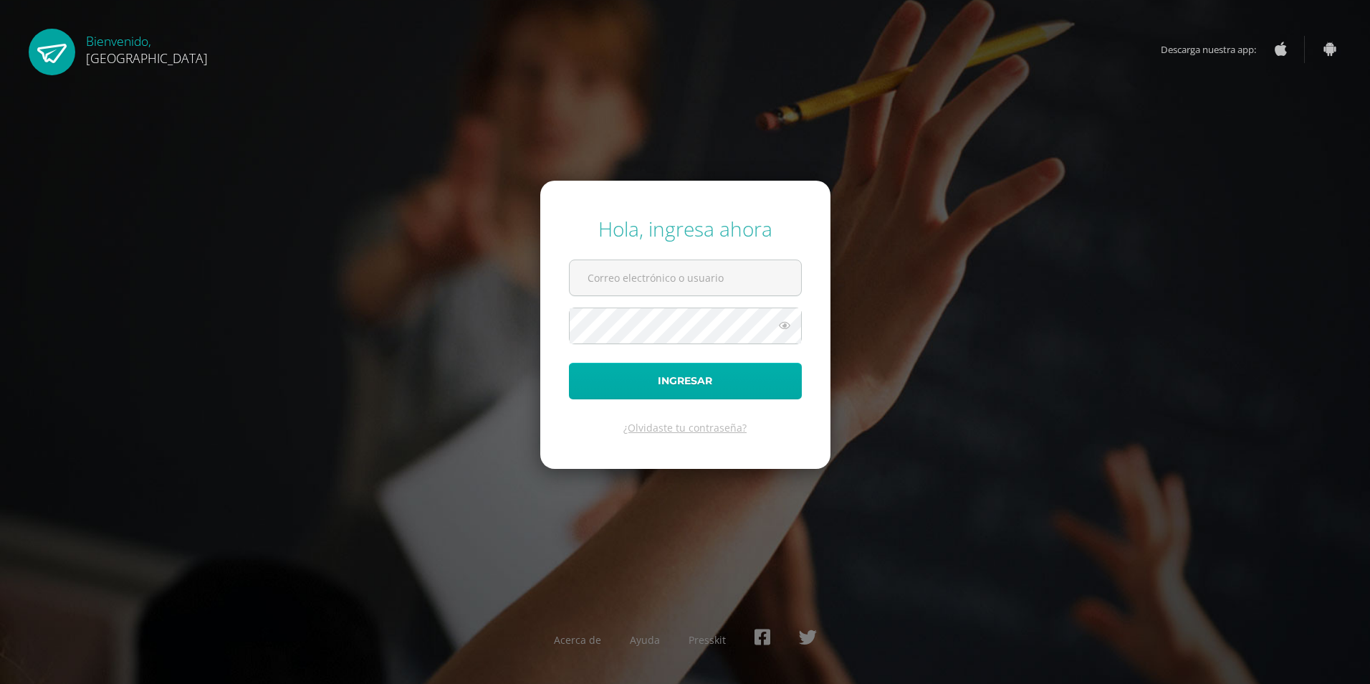
type input "2023821@colegiobelga.edu.gt"
click at [683, 393] on button "Ingresar" at bounding box center [685, 381] width 233 height 37
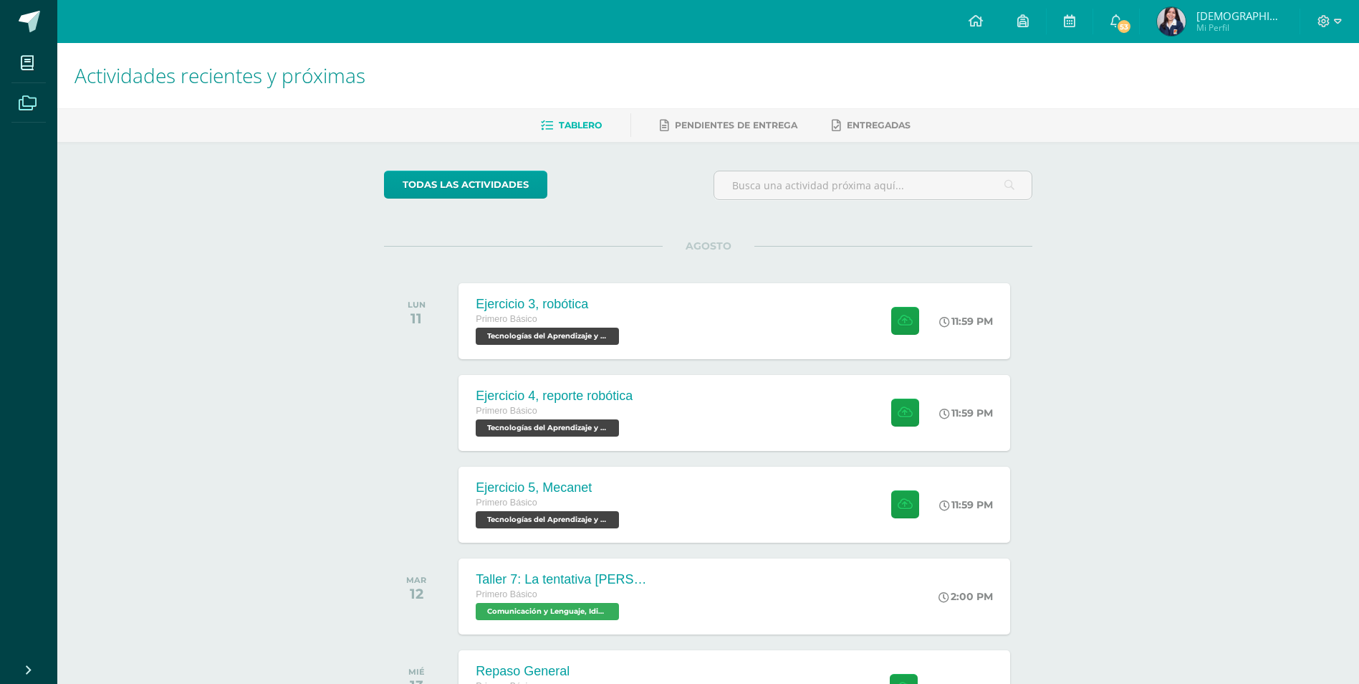
click at [41, 109] on span at bounding box center [27, 102] width 32 height 32
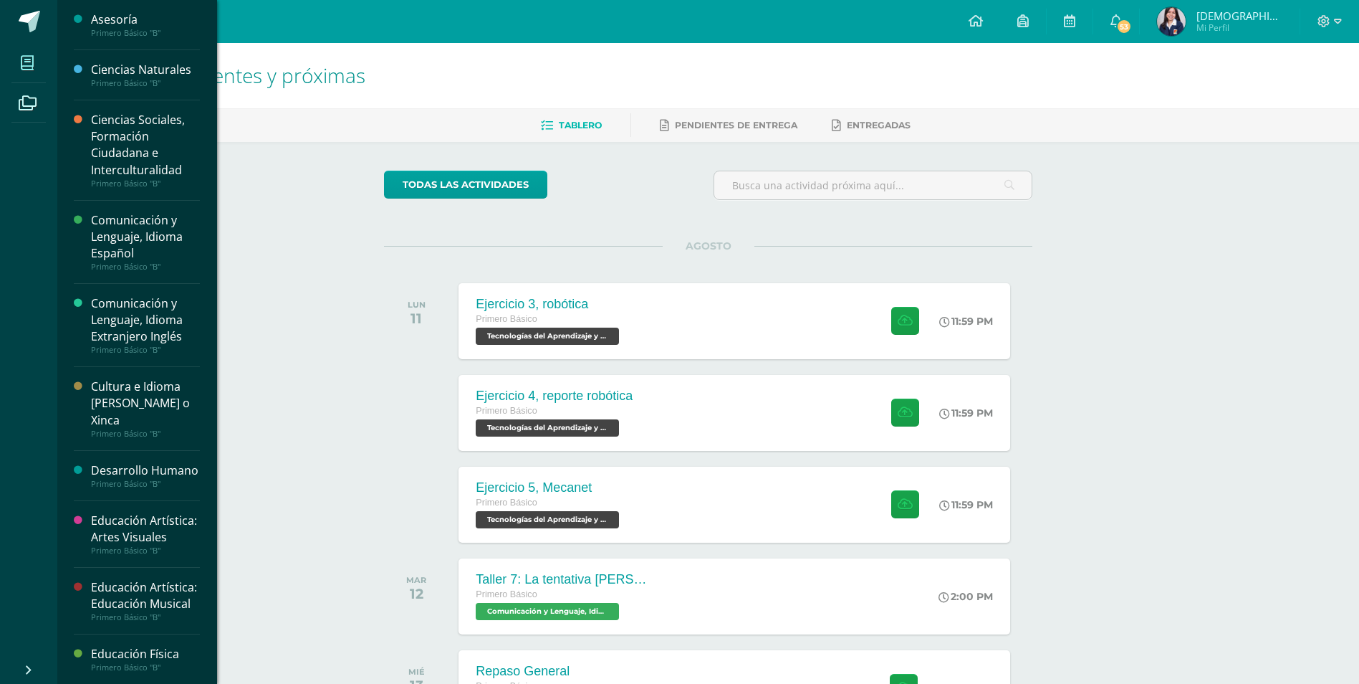
click at [35, 54] on span at bounding box center [27, 63] width 32 height 32
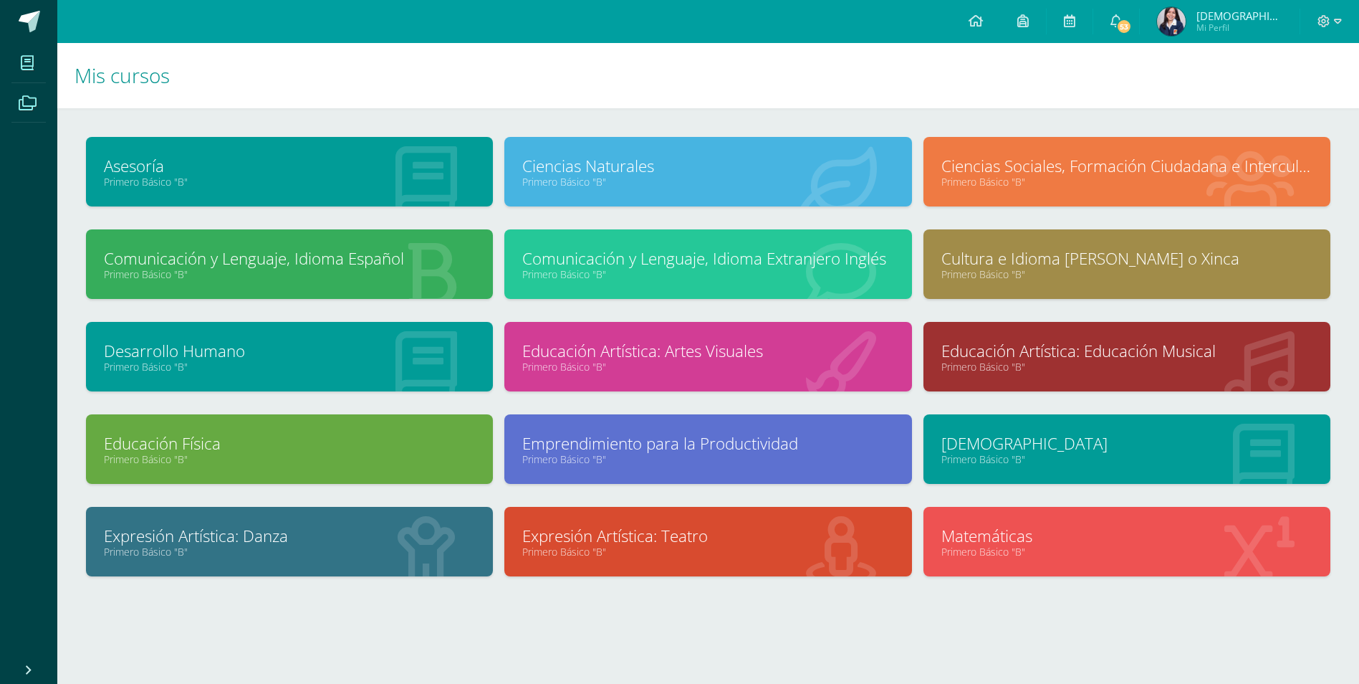
click at [32, 97] on icon at bounding box center [28, 103] width 18 height 14
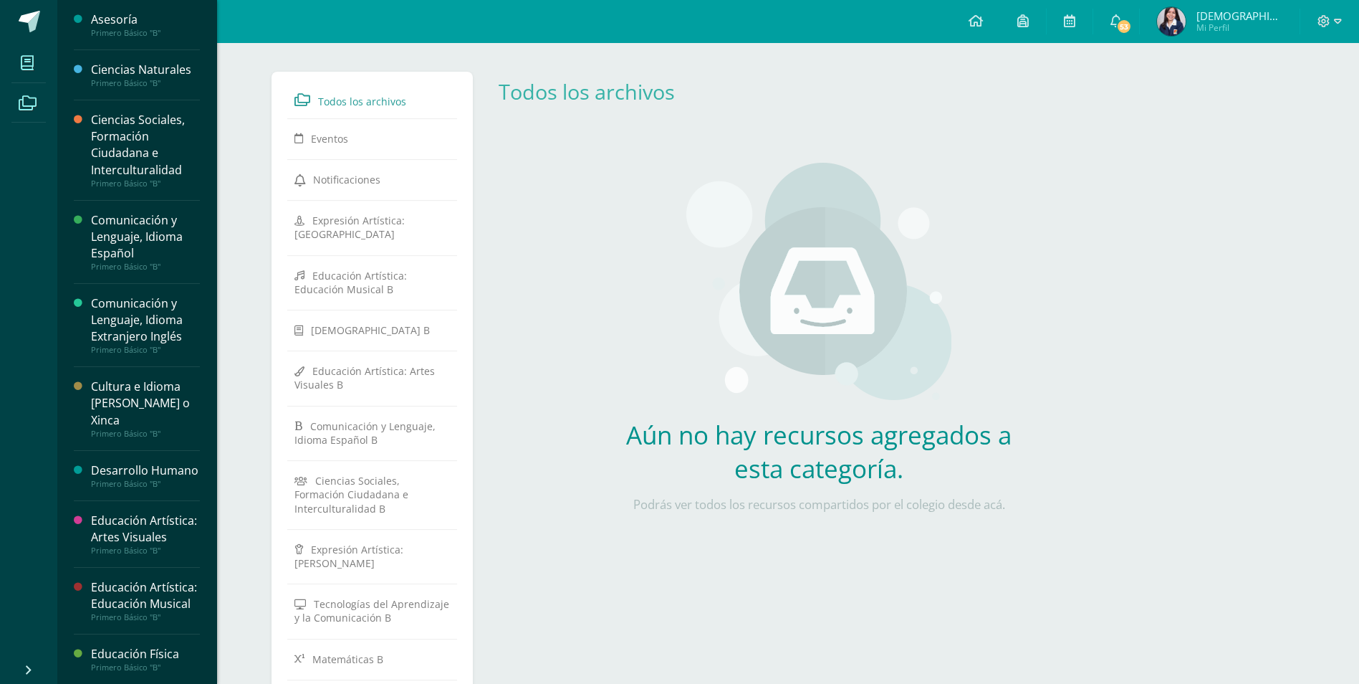
click at [27, 52] on span at bounding box center [27, 63] width 32 height 32
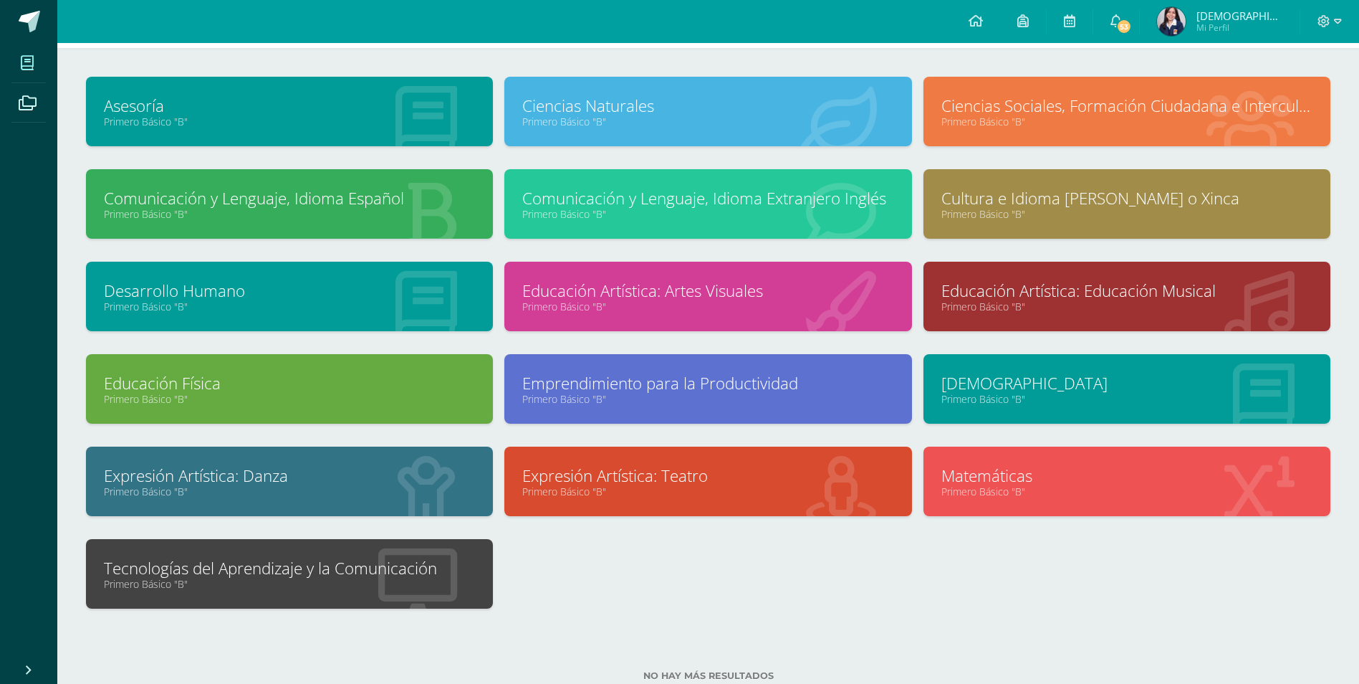
scroll to position [103, 0]
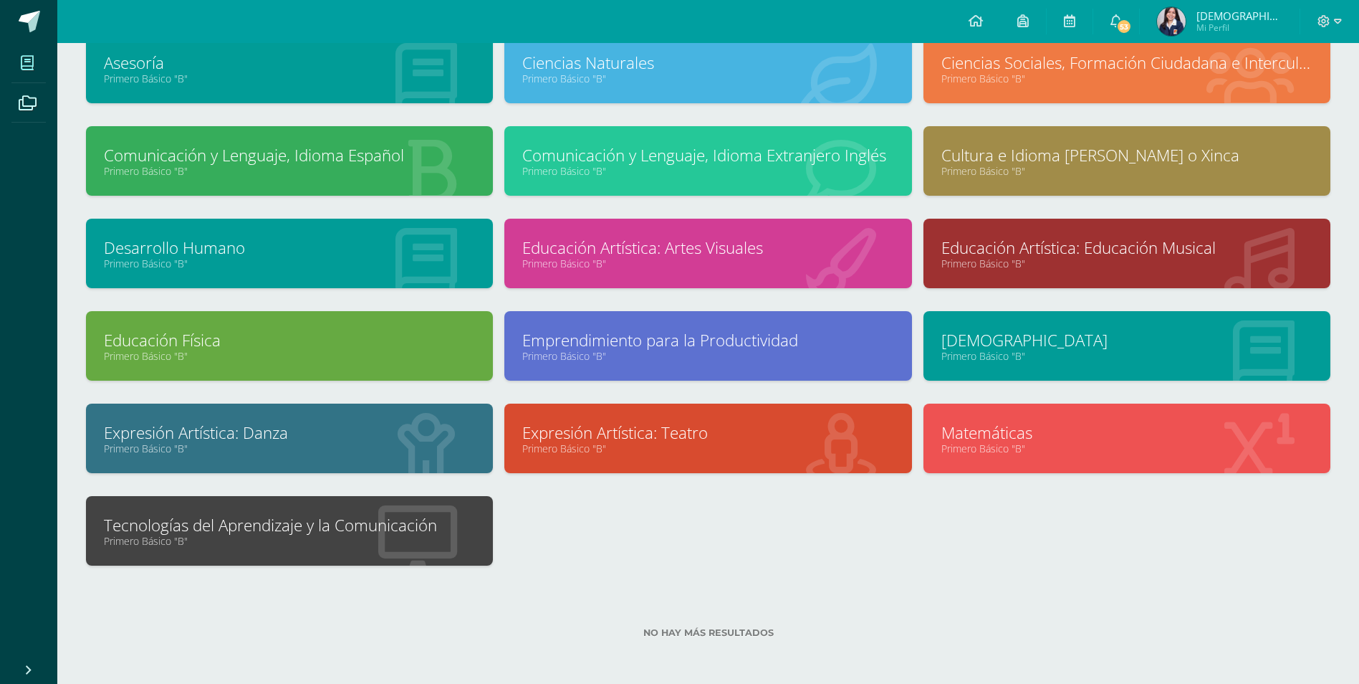
click at [429, 525] on link "Tecnologías del Aprendizaje y la Comunicación" at bounding box center [289, 525] width 371 height 22
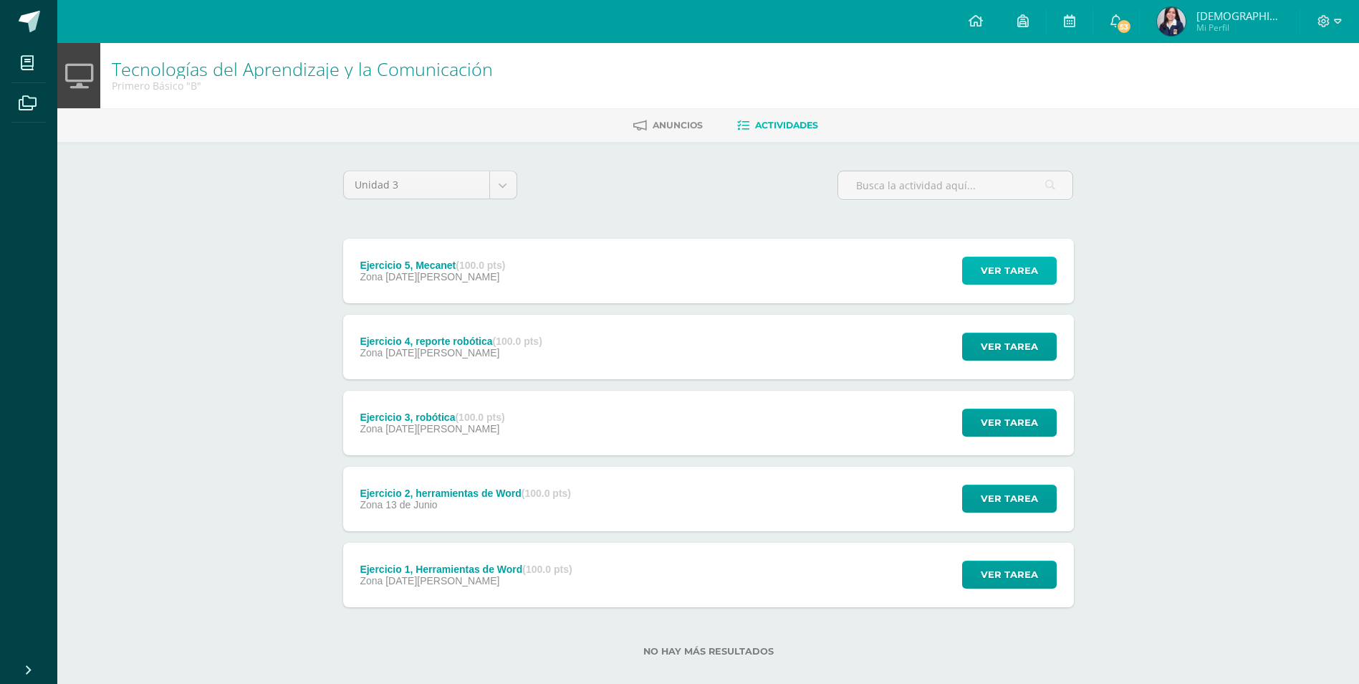
click at [1019, 262] on span "Ver tarea" at bounding box center [1009, 270] width 57 height 27
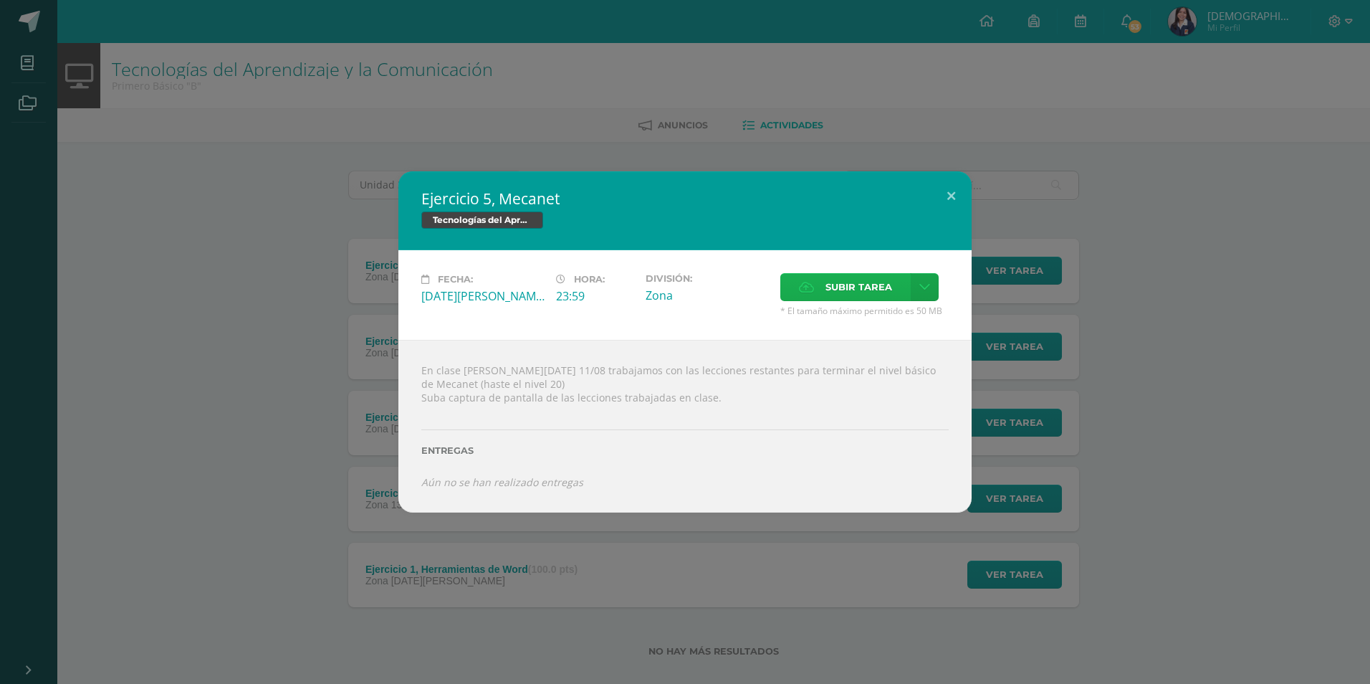
click at [871, 289] on span "Subir tarea" at bounding box center [858, 287] width 67 height 27
click at [0, 0] on input "Subir tarea" at bounding box center [0, 0] width 0 height 0
click at [951, 186] on button at bounding box center [951, 195] width 41 height 49
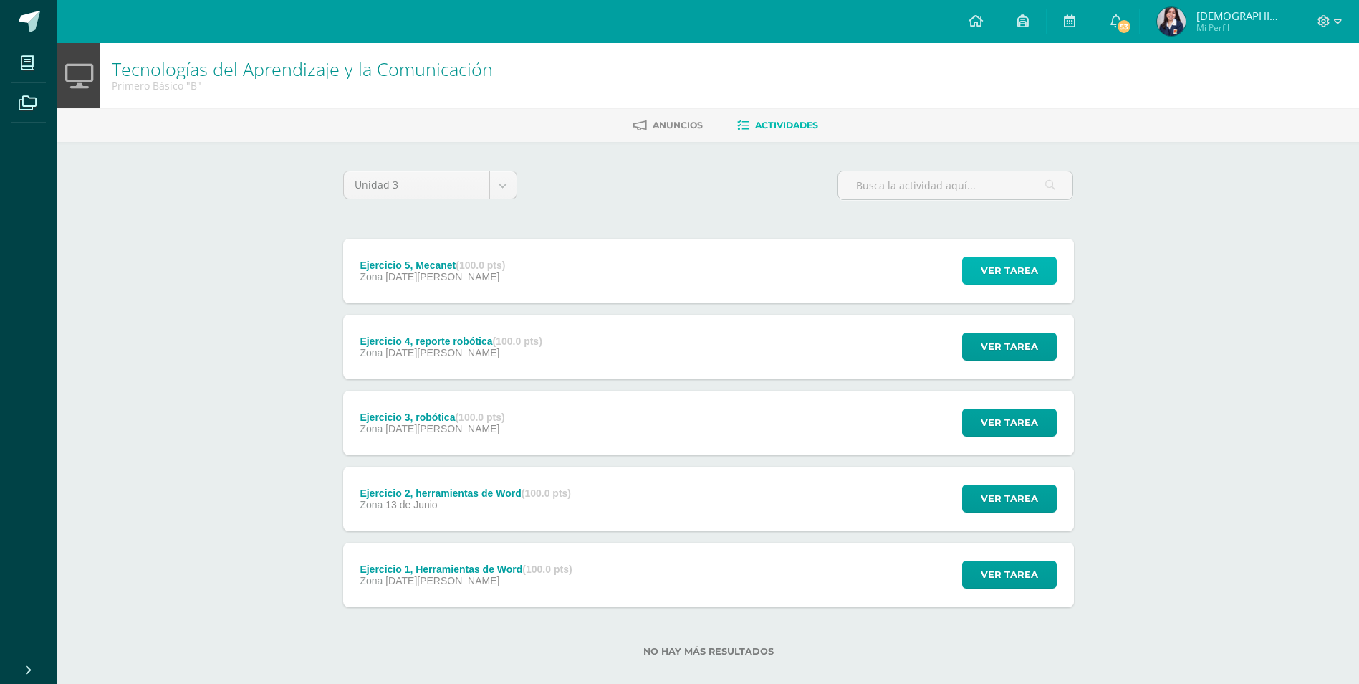
scroll to position [19, 0]
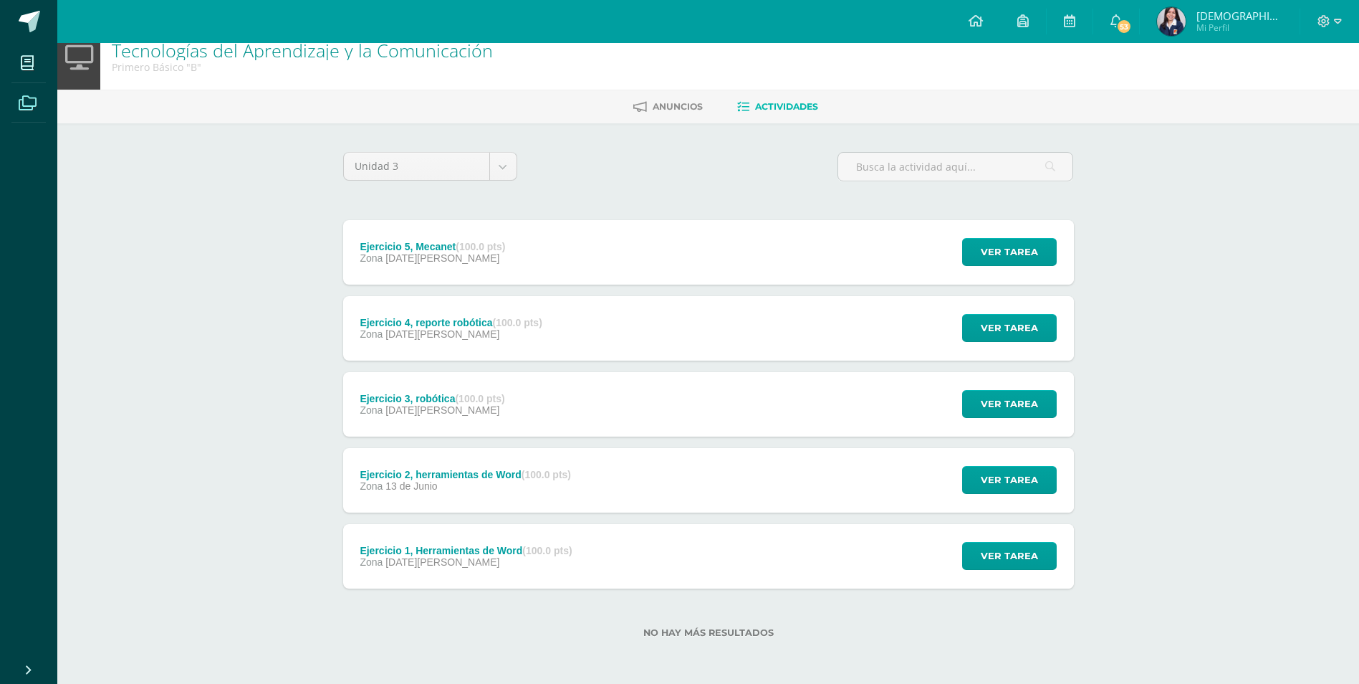
click at [42, 102] on span at bounding box center [27, 102] width 32 height 32
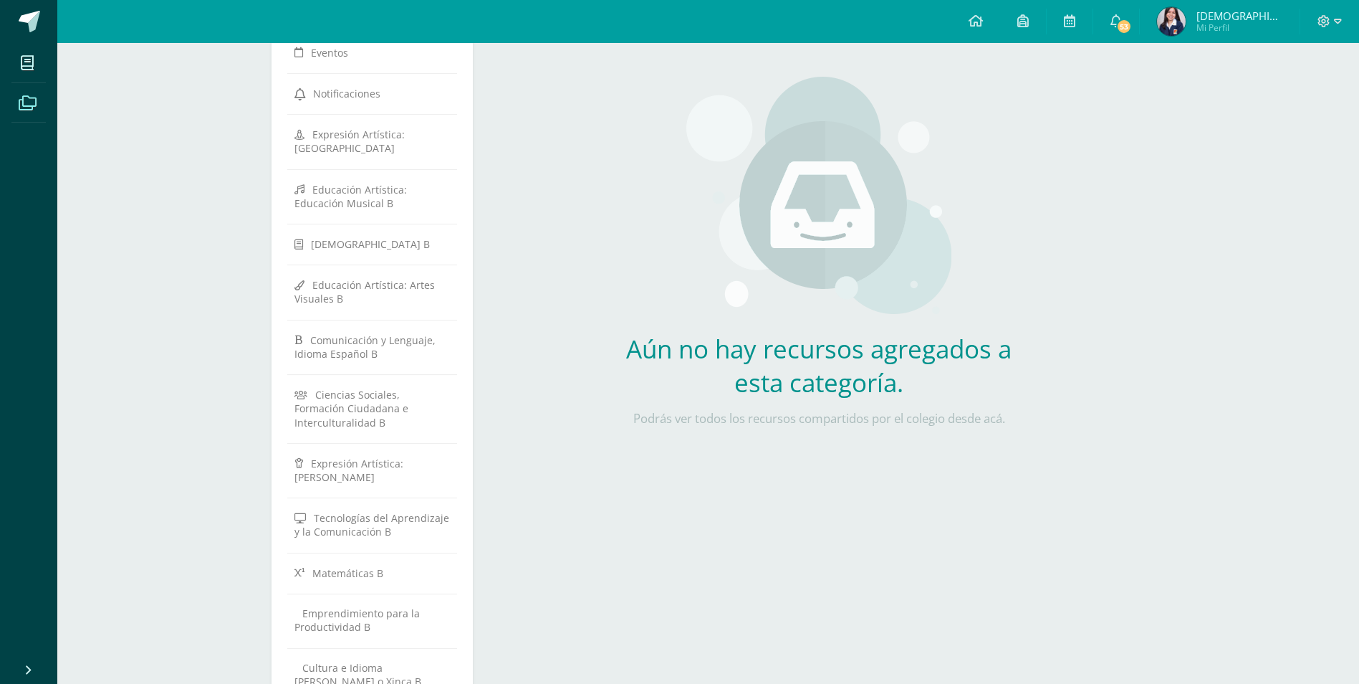
scroll to position [287, 0]
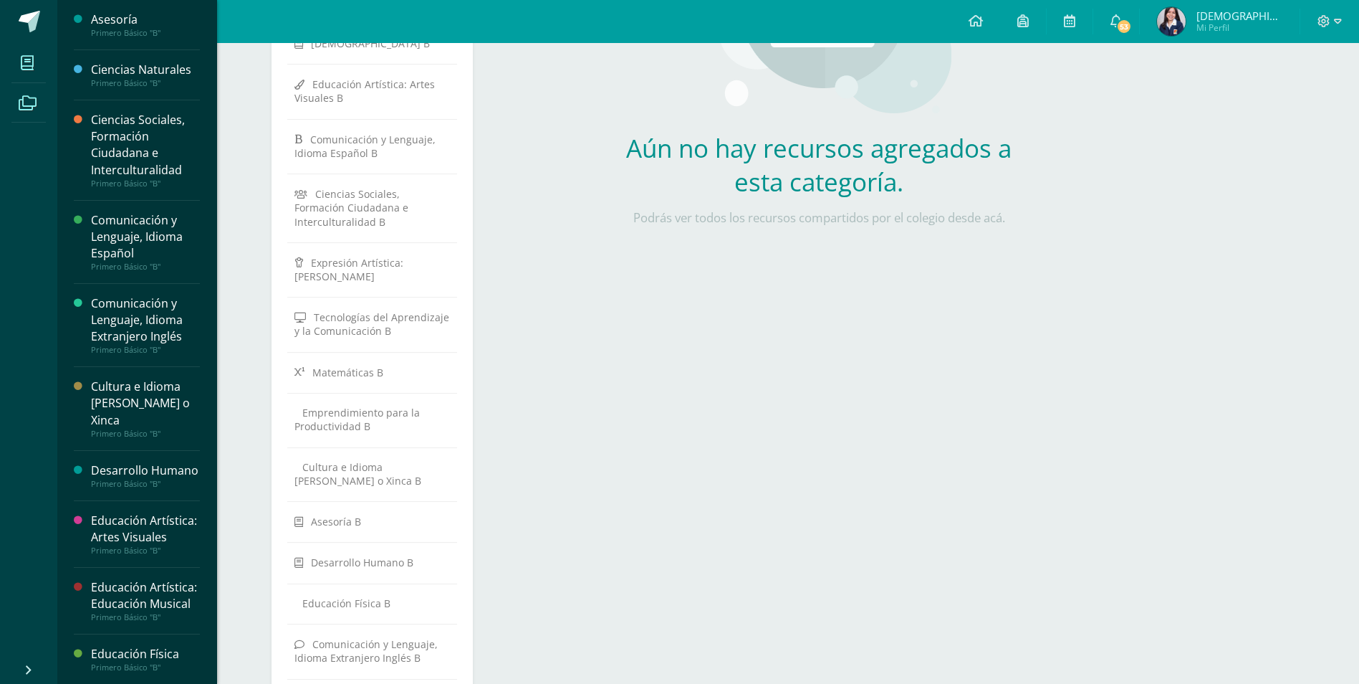
click at [26, 49] on span at bounding box center [27, 63] width 32 height 32
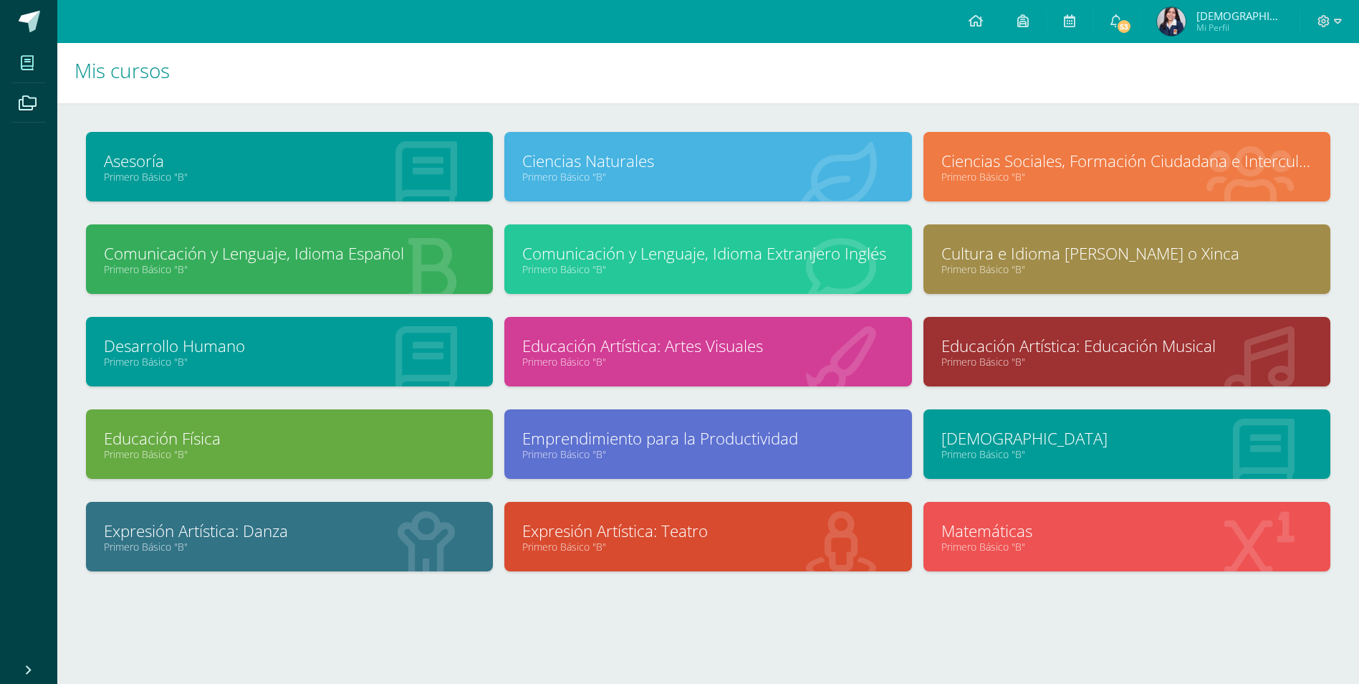
scroll to position [6, 0]
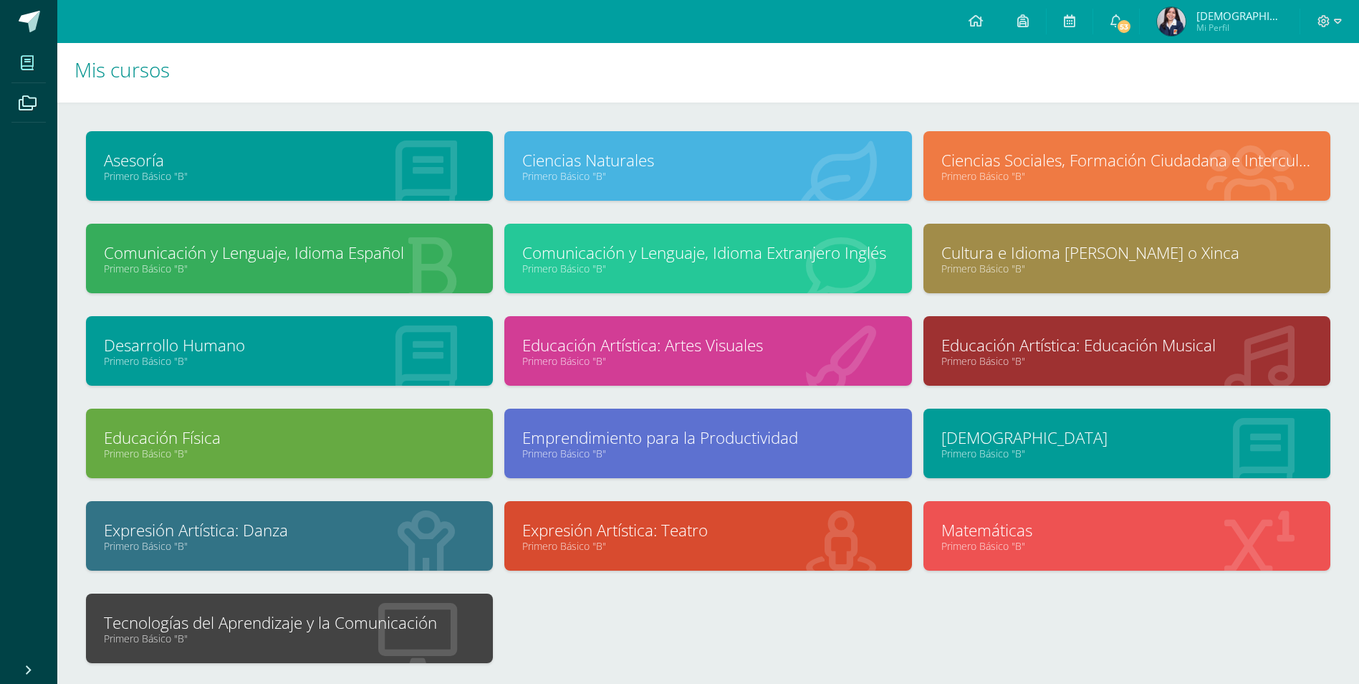
click at [274, 649] on div "Tecnologías del Aprendizaje y la Comunicación Primero Básico "B"" at bounding box center [289, 628] width 407 height 70
click at [317, 634] on link "Primero Básico "B"" at bounding box center [289, 638] width 371 height 14
click at [317, 619] on link "Tecnologías del Aprendizaje y la Comunicación" at bounding box center [289, 622] width 371 height 22
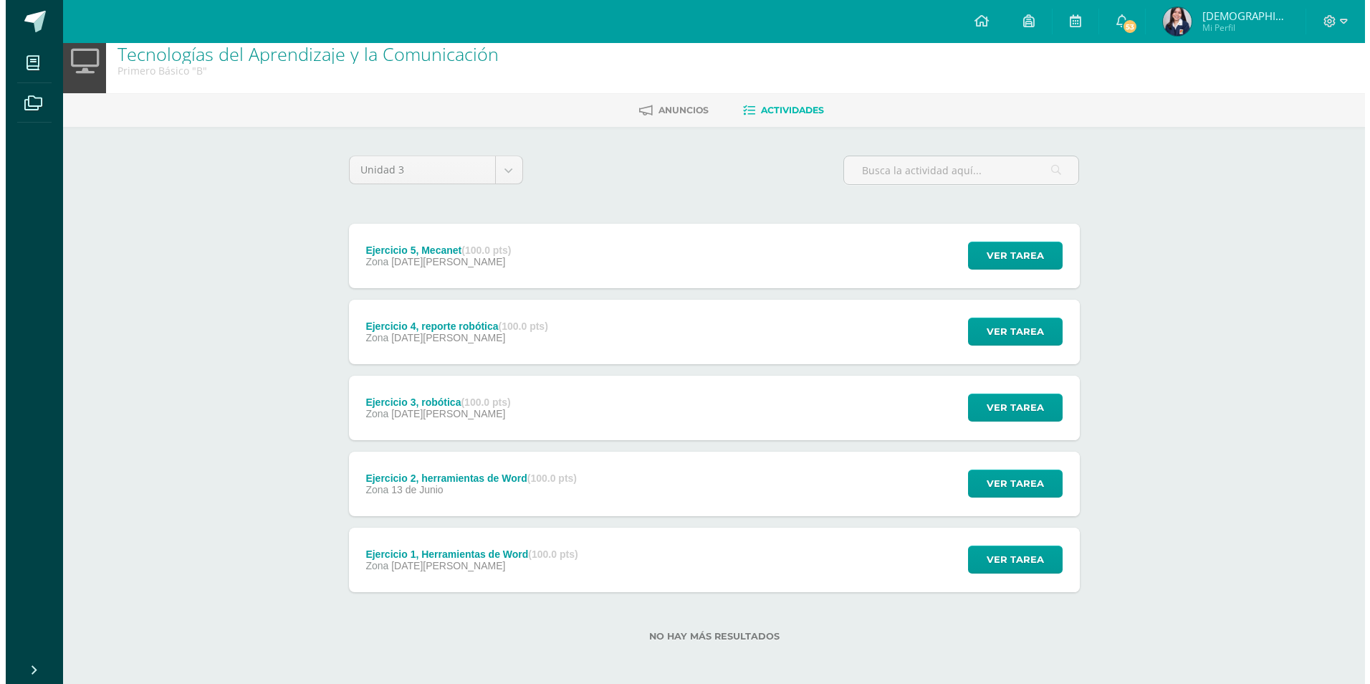
scroll to position [19, 0]
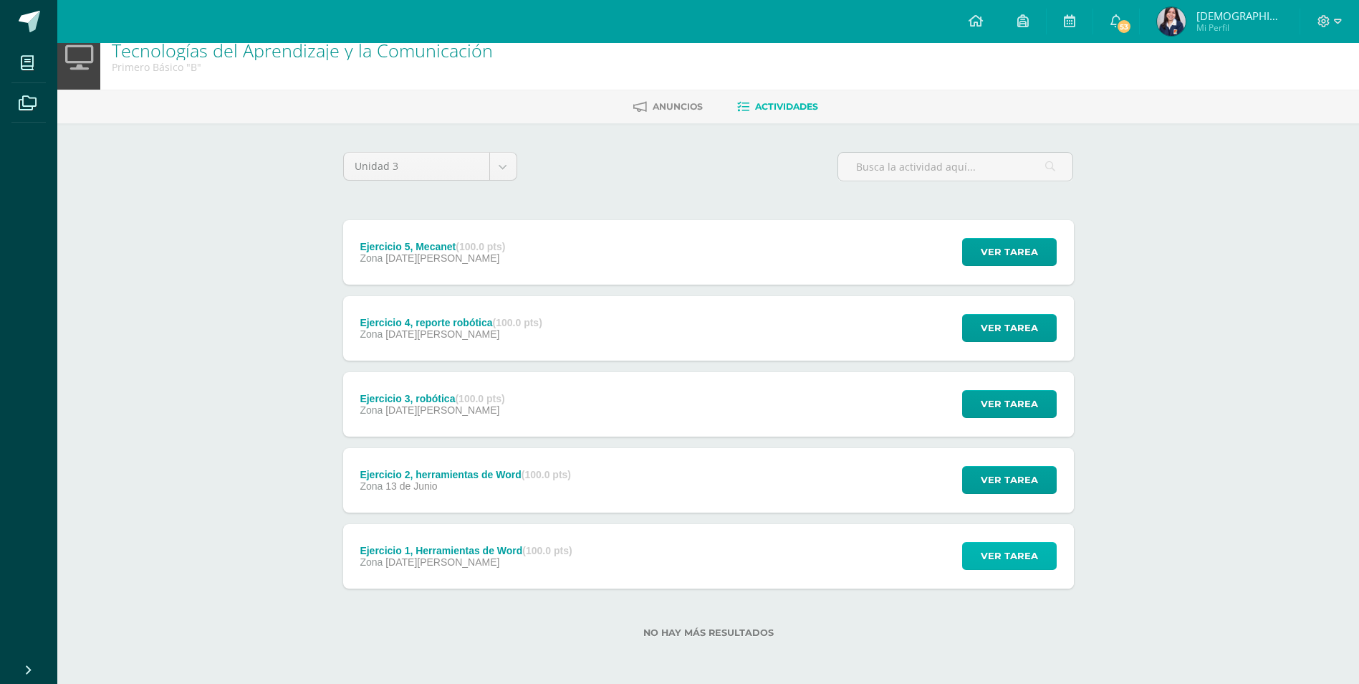
click at [995, 542] on span "Ver tarea" at bounding box center [1009, 555] width 57 height 27
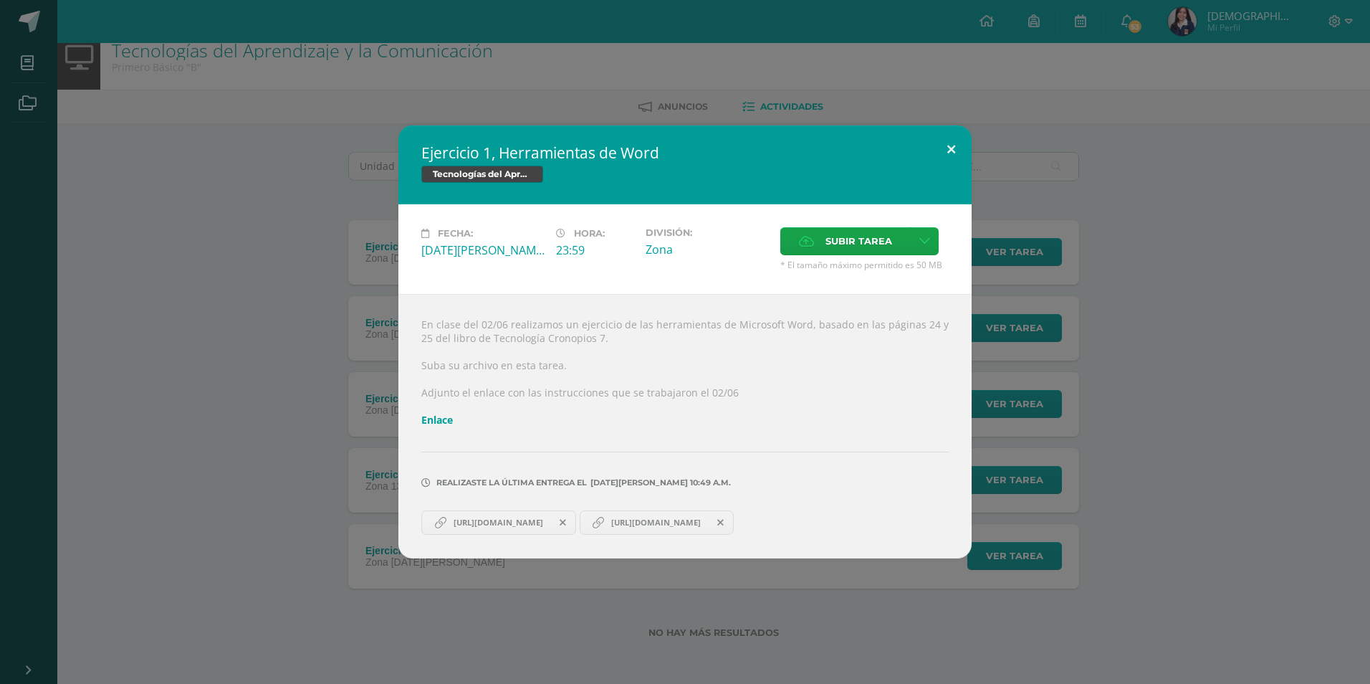
click at [947, 139] on button at bounding box center [951, 149] width 41 height 49
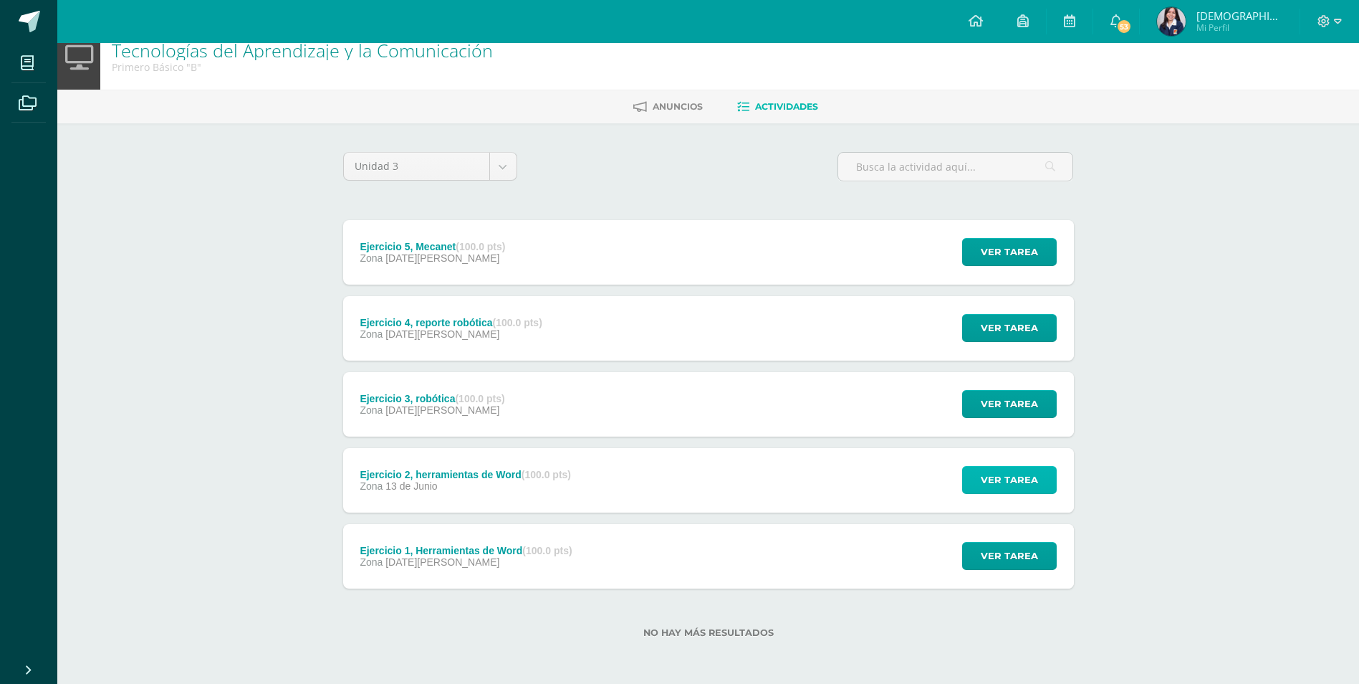
click at [1007, 473] on span "Ver tarea" at bounding box center [1009, 479] width 57 height 27
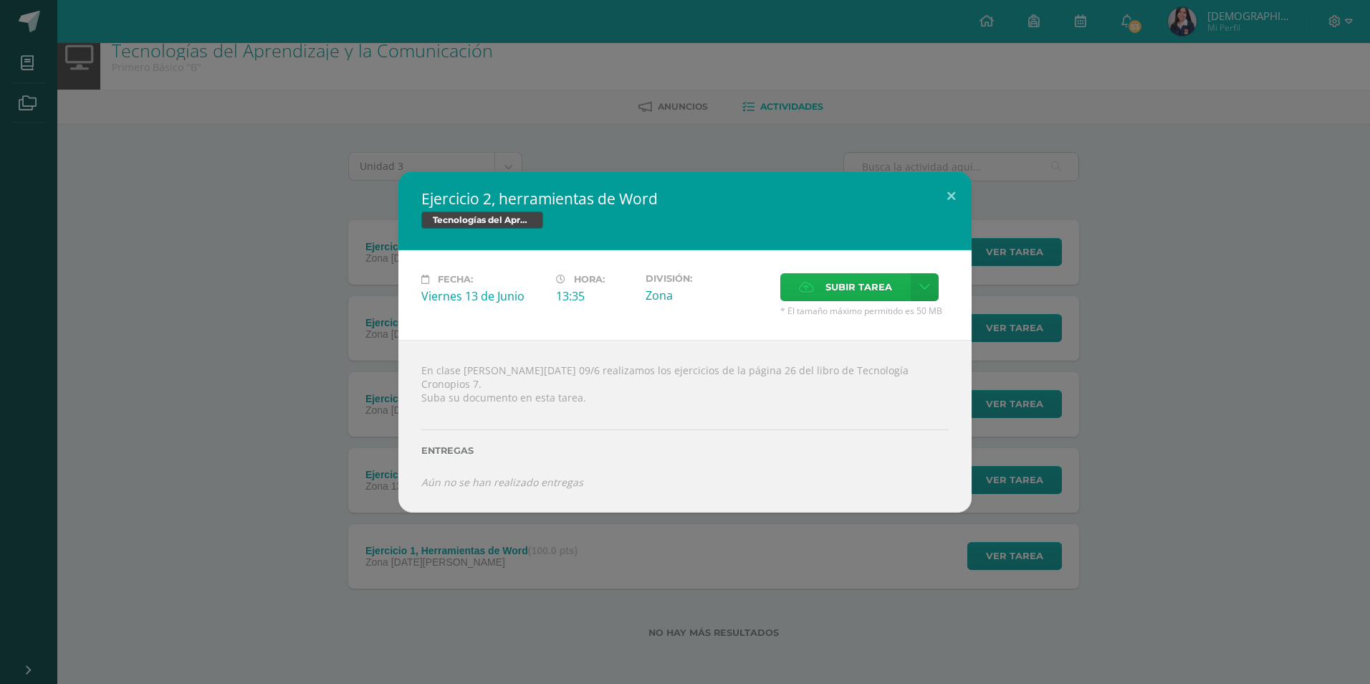
click at [868, 297] on span "Subir tarea" at bounding box center [858, 287] width 67 height 27
click at [0, 0] on input "Subir tarea" at bounding box center [0, 0] width 0 height 0
click at [966, 201] on button at bounding box center [951, 195] width 41 height 49
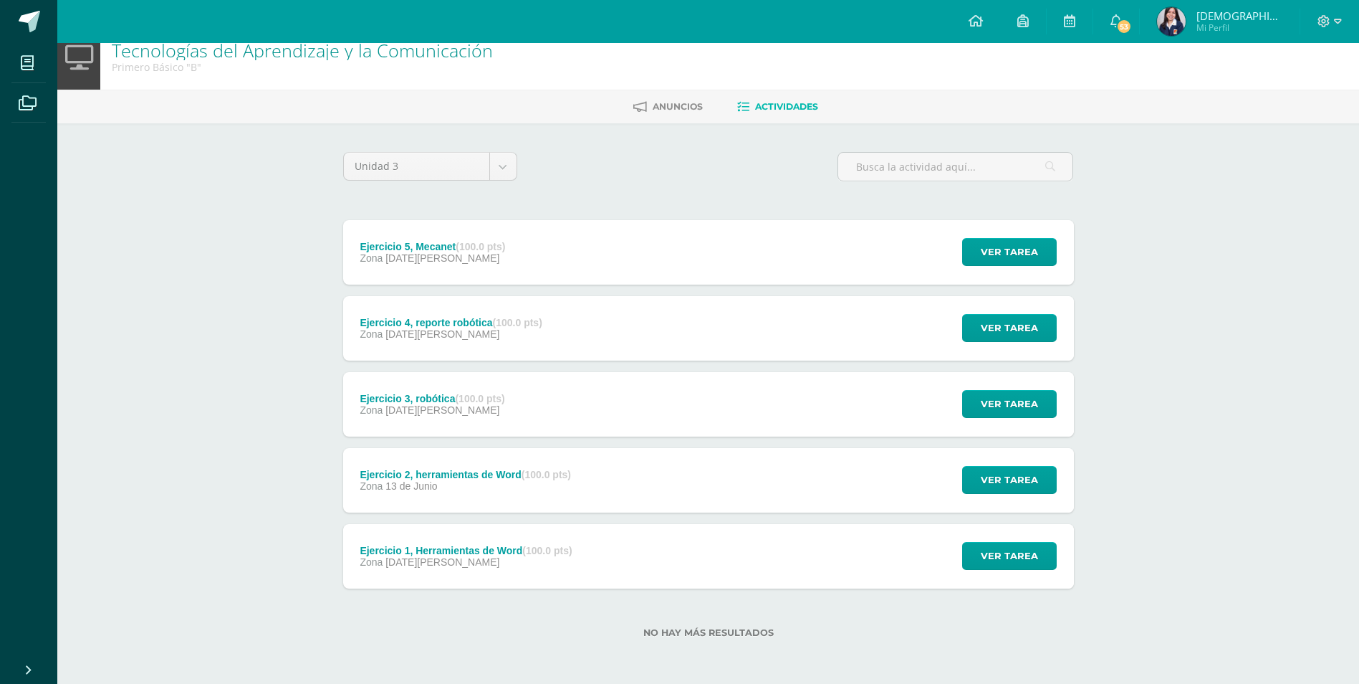
click at [531, 508] on div "Ejercicio 2, herramientas de Word (100.0 pts) Zona [DATE][PERSON_NAME]" at bounding box center [465, 480] width 245 height 64
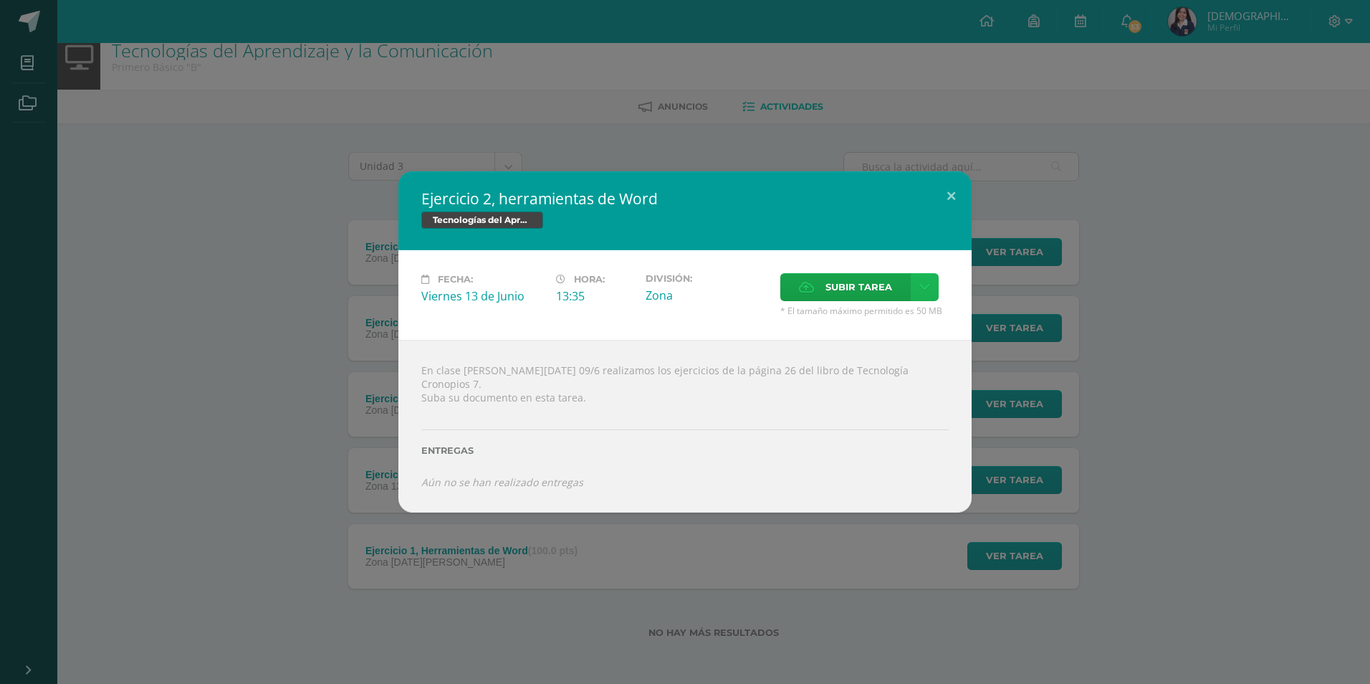
click at [923, 293] on icon at bounding box center [924, 287] width 11 height 12
click at [680, 661] on div "Ejercicio 2, herramientas de Word Tecnologías del Aprendizaje y la Comunicación…" at bounding box center [685, 342] width 1370 height 684
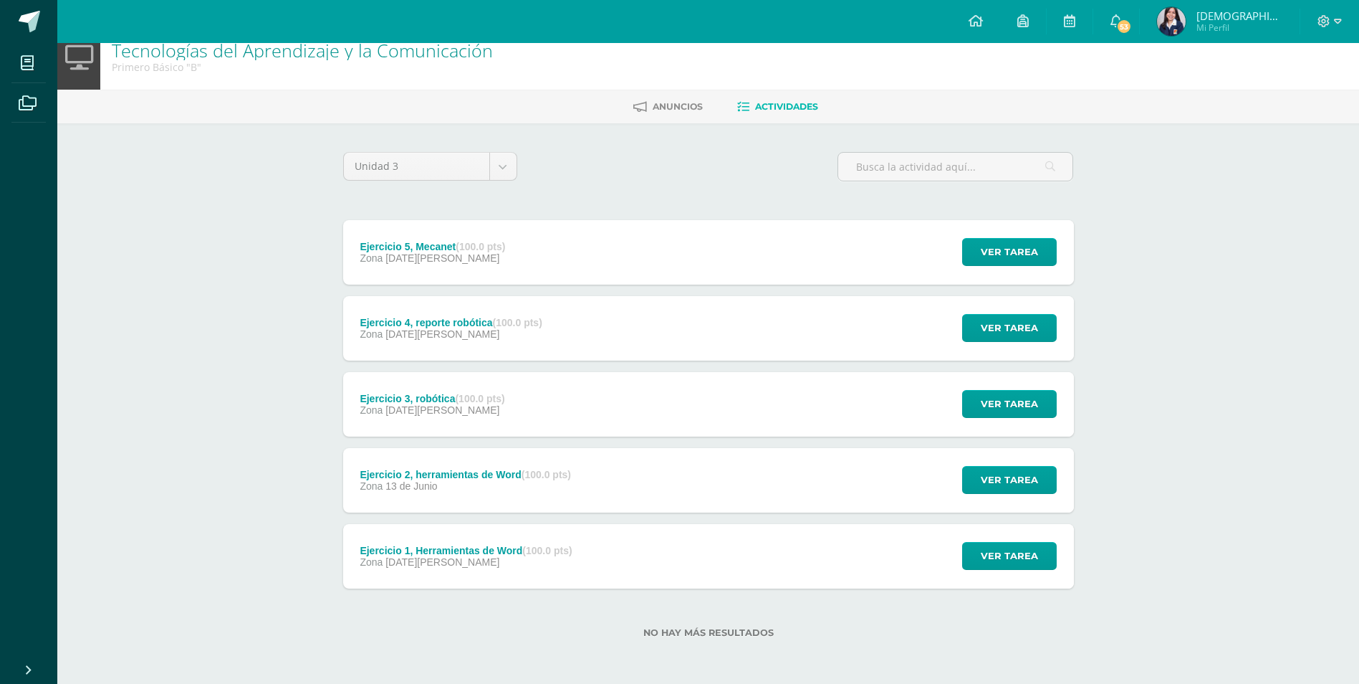
click at [1003, 454] on div "Ver tarea" at bounding box center [1007, 480] width 133 height 64
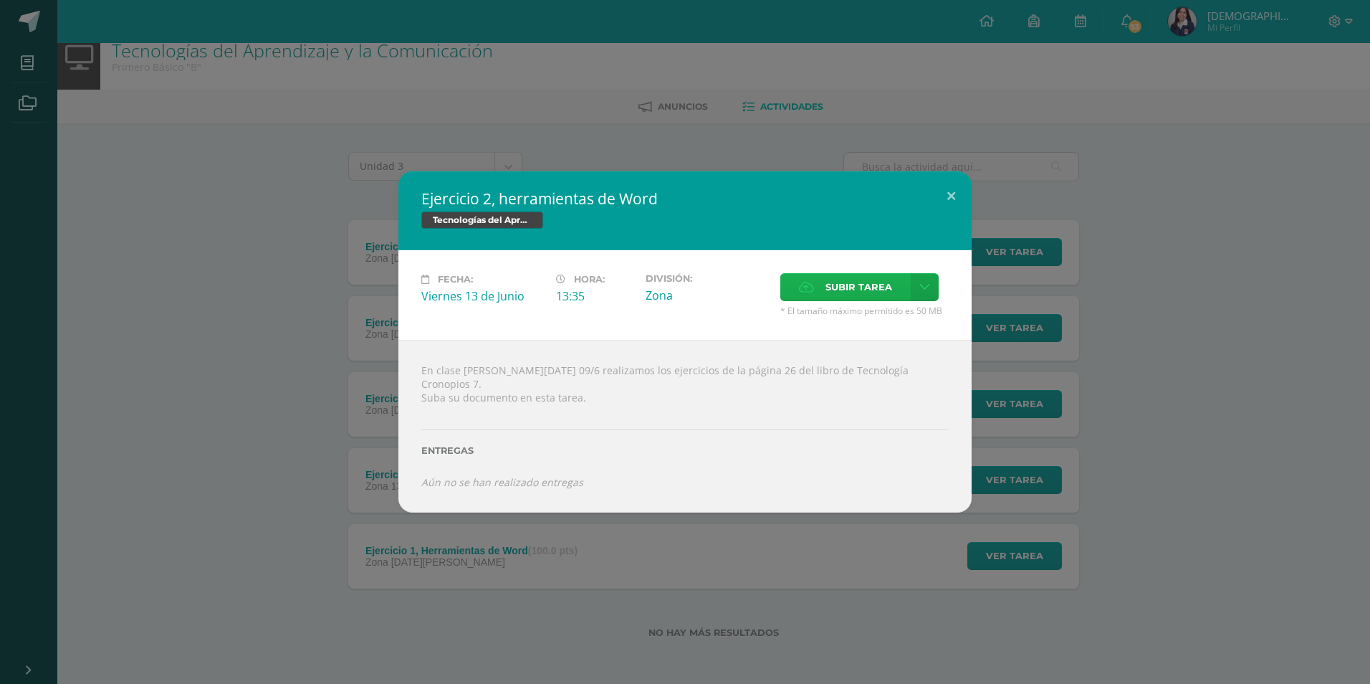
click at [885, 300] on span "Subir tarea" at bounding box center [858, 287] width 67 height 27
click at [0, 0] on input "Subir tarea" at bounding box center [0, 0] width 0 height 0
click at [937, 294] on link at bounding box center [925, 287] width 28 height 28
click at [851, 333] on link "Subir enlace" at bounding box center [874, 325] width 143 height 22
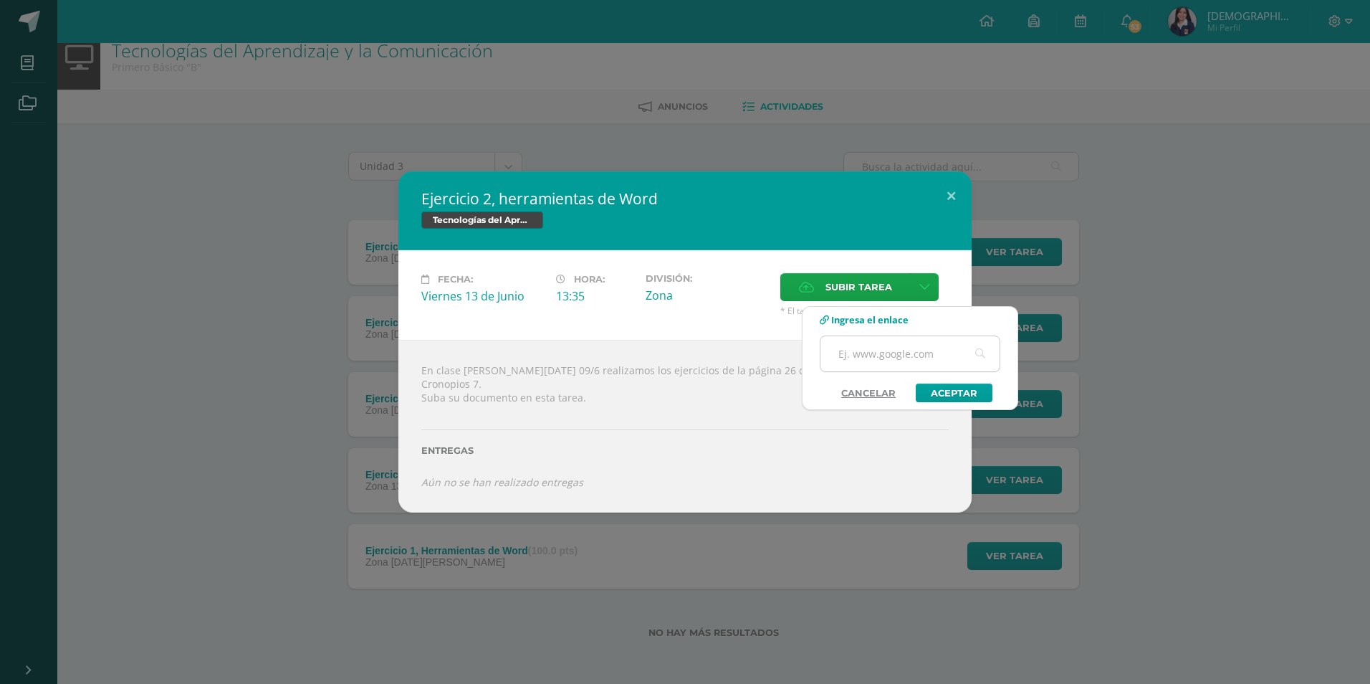
click at [897, 355] on input "text" at bounding box center [909, 353] width 179 height 35
drag, startPoint x: 897, startPoint y: 355, endPoint x: 868, endPoint y: 358, distance: 29.5
click at [868, 358] on input "text" at bounding box center [909, 353] width 179 height 35
drag, startPoint x: 872, startPoint y: 359, endPoint x: 844, endPoint y: 359, distance: 27.9
click at [847, 363] on input "text" at bounding box center [909, 353] width 179 height 35
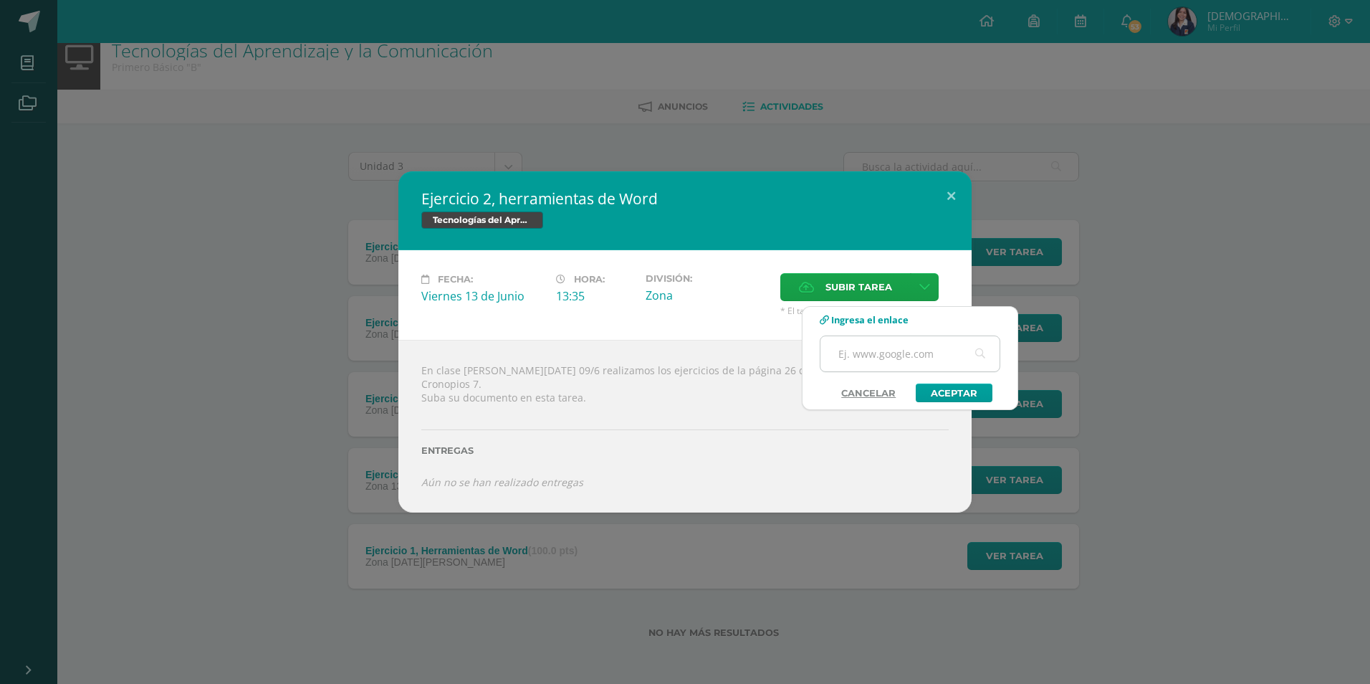
click at [873, 354] on input "text" at bounding box center [909, 353] width 179 height 35
paste input "[URL][DOMAIN_NAME]"
type input "[URL][DOMAIN_NAME]"
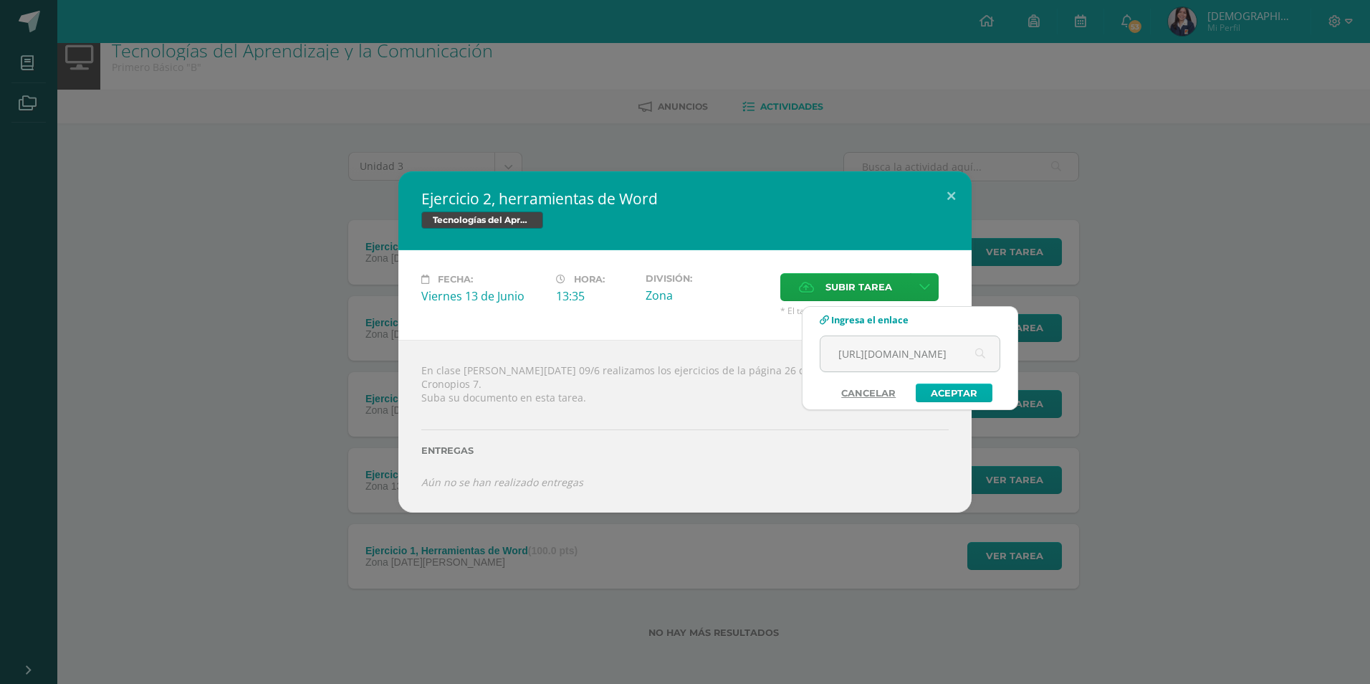
click at [957, 388] on link "Aceptar" at bounding box center [954, 392] width 77 height 19
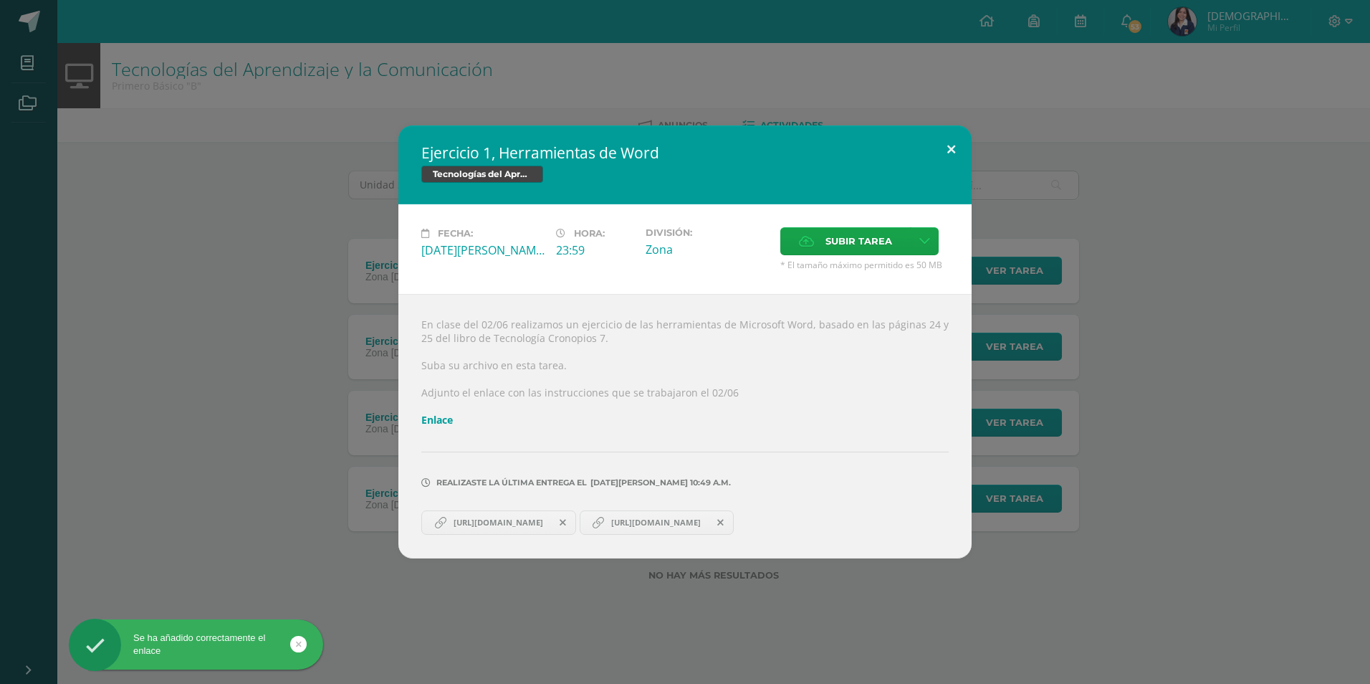
click at [959, 145] on button at bounding box center [951, 149] width 41 height 49
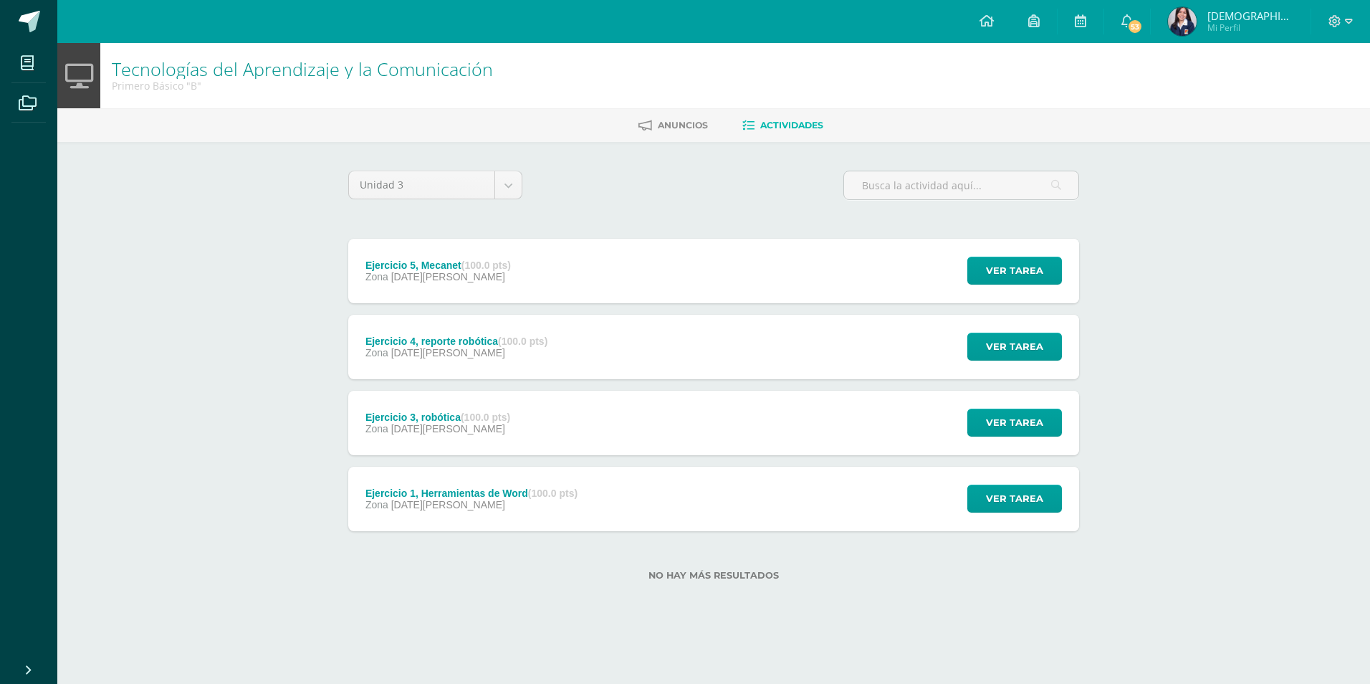
click at [513, 422] on div "Ejercicio 3, robótica (100.0 pts) Zona [DATE][PERSON_NAME]" at bounding box center [437, 423] width 179 height 64
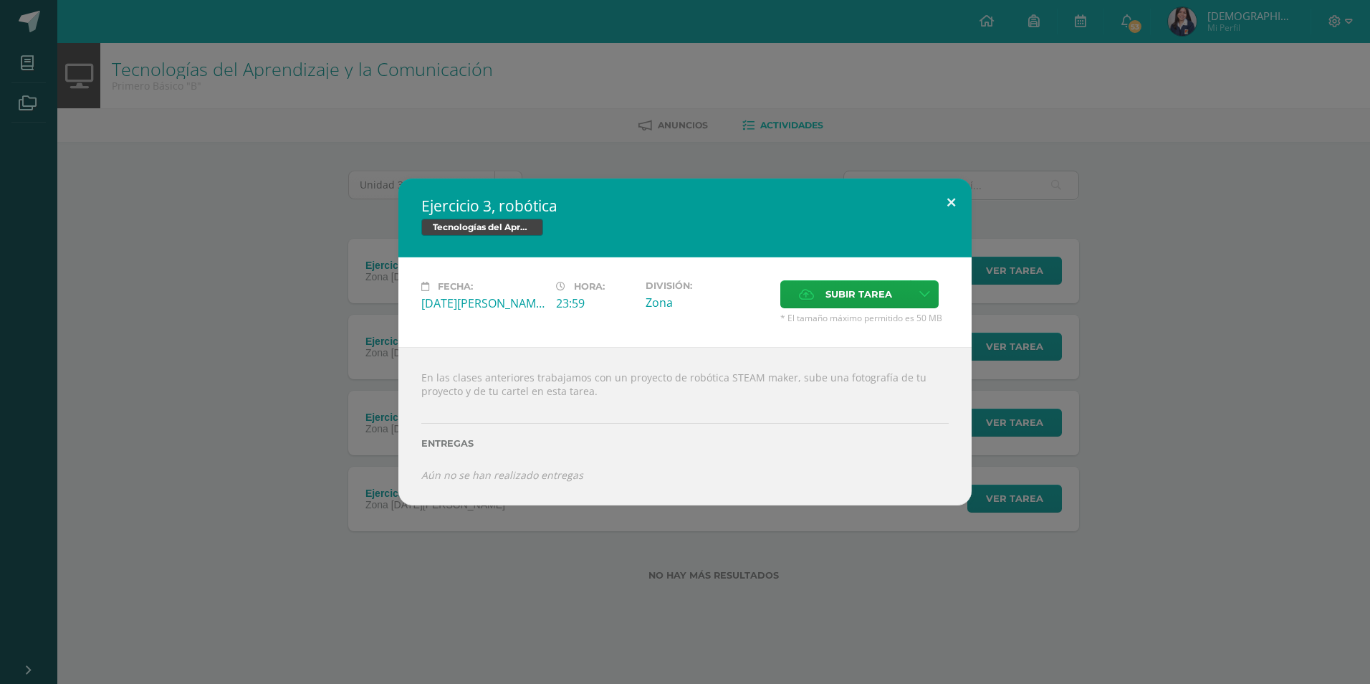
click at [947, 191] on button at bounding box center [951, 202] width 41 height 49
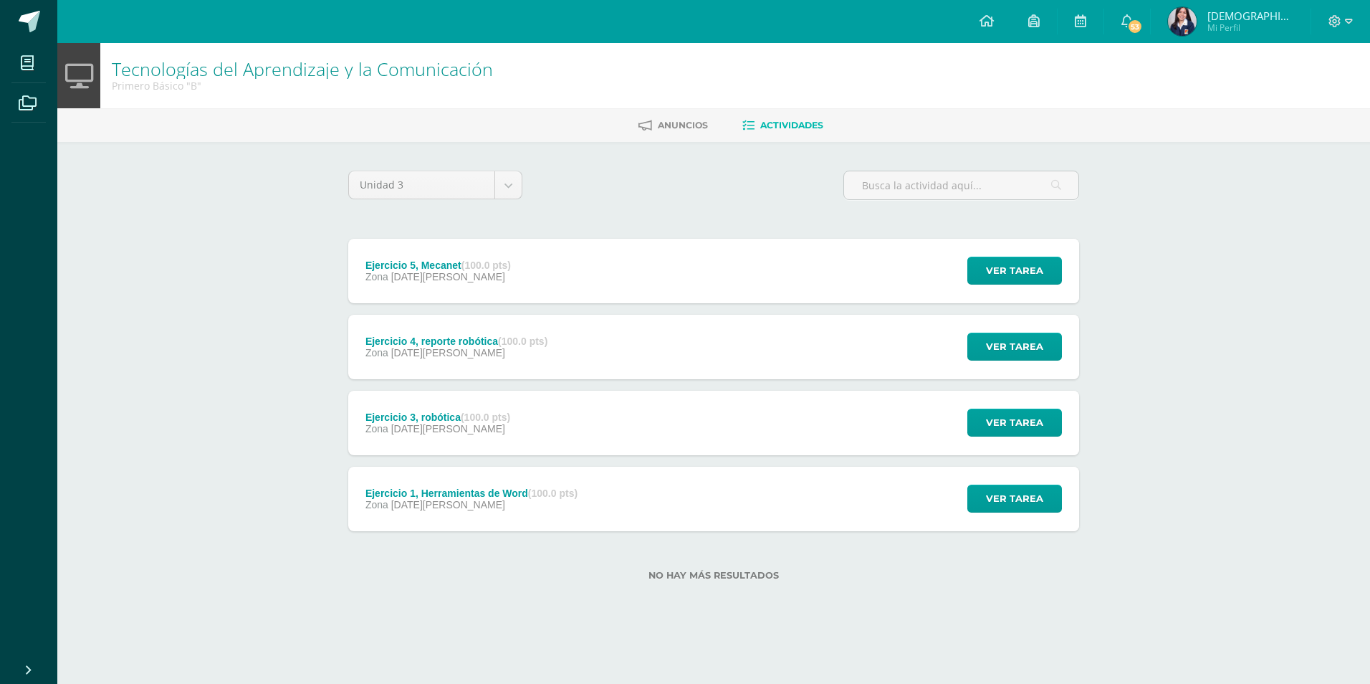
click at [433, 494] on div "Ejercicio 1, Herramientas de Word (100.0 pts)" at bounding box center [471, 492] width 212 height 11
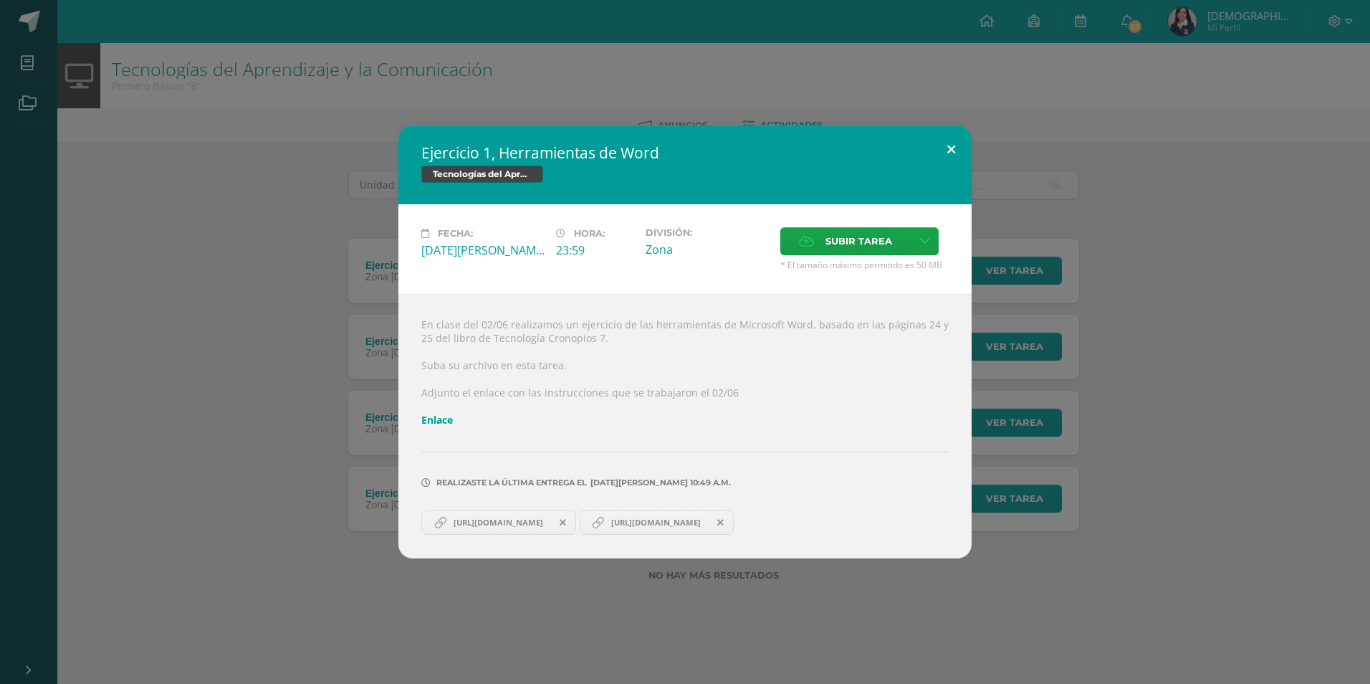
click at [946, 139] on button at bounding box center [951, 149] width 41 height 49
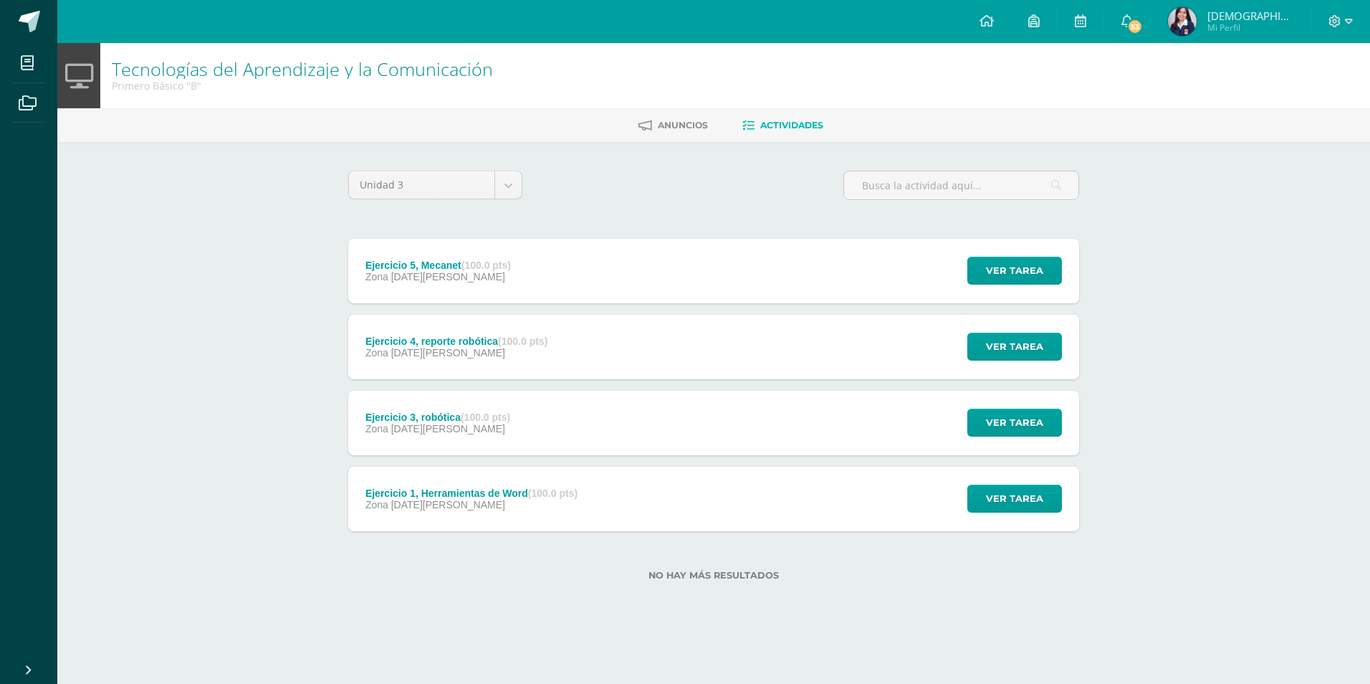
click at [532, 343] on strong "(100.0 pts)" at bounding box center [522, 340] width 49 height 11
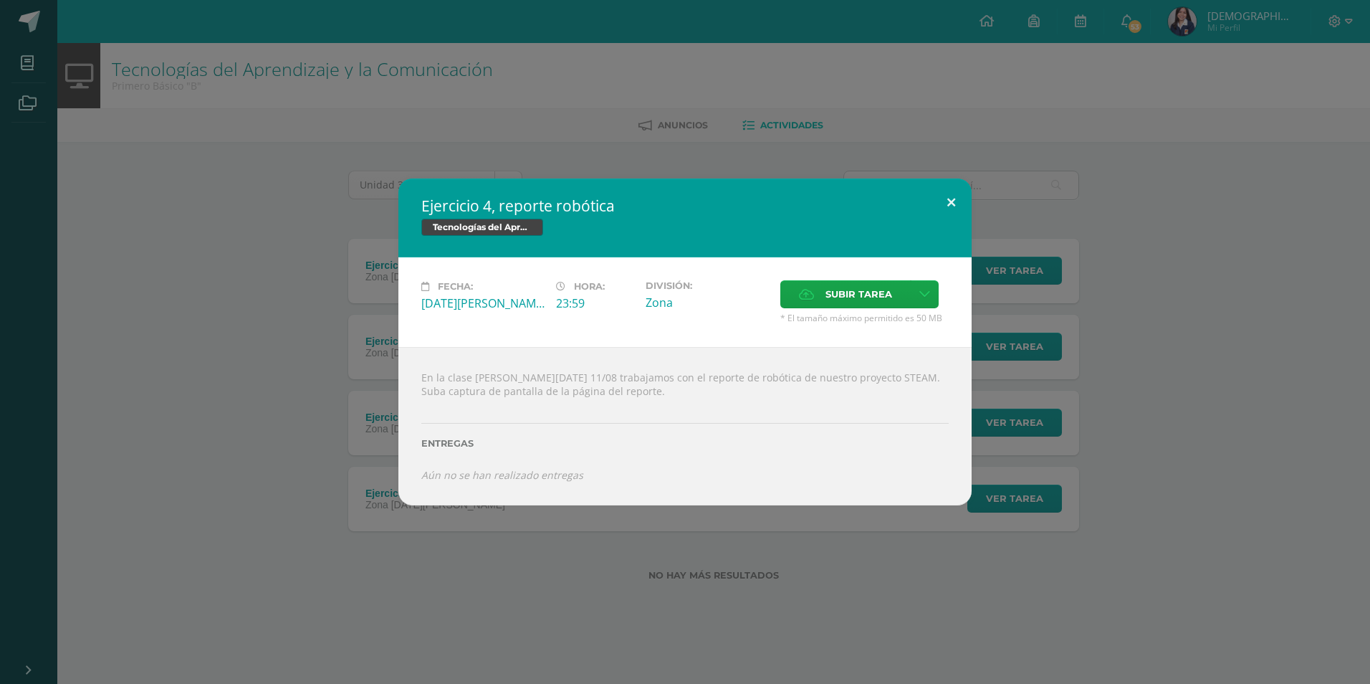
click at [959, 196] on button at bounding box center [951, 202] width 41 height 49
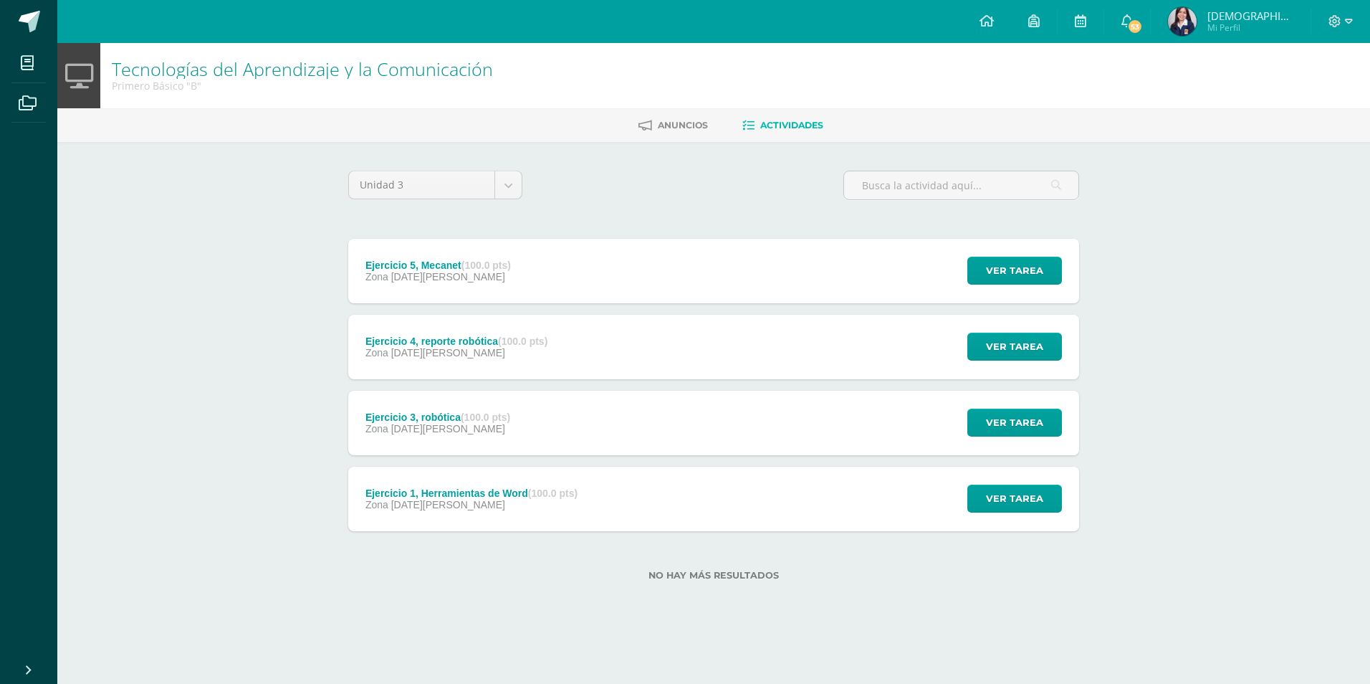
click at [441, 340] on div "Ejercicio 4, reporte robótica (100.0 pts)" at bounding box center [456, 340] width 182 height 11
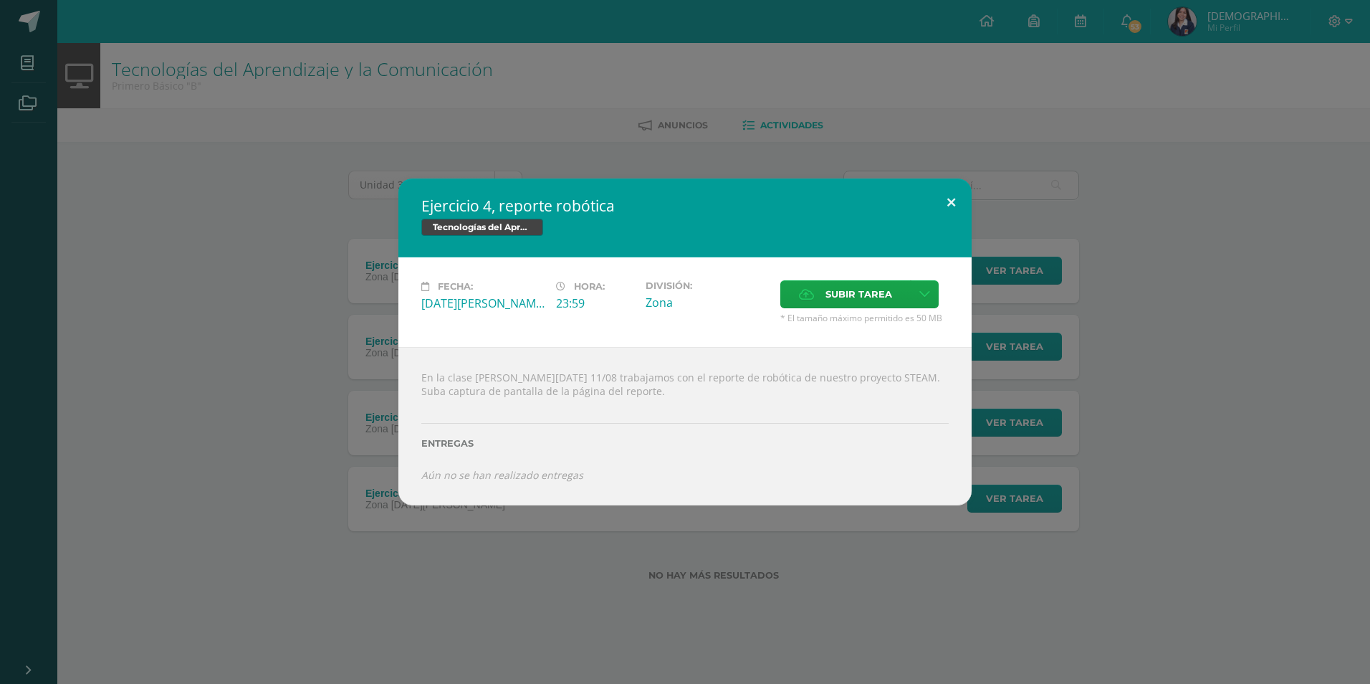
click at [959, 191] on button at bounding box center [951, 202] width 41 height 49
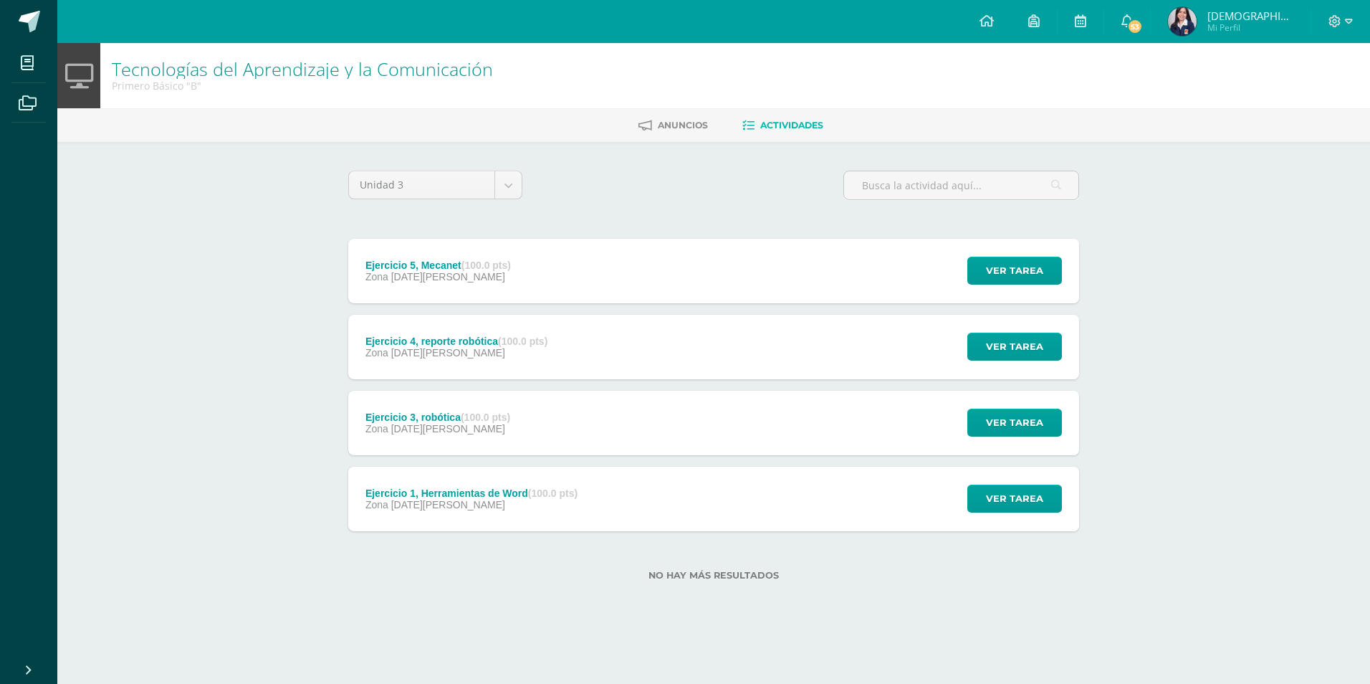
click at [547, 450] on div "Ejercicio 3, robótica (100.0 pts) Zona [DATE][PERSON_NAME] Ver tarea Ejercicio …" at bounding box center [713, 423] width 731 height 64
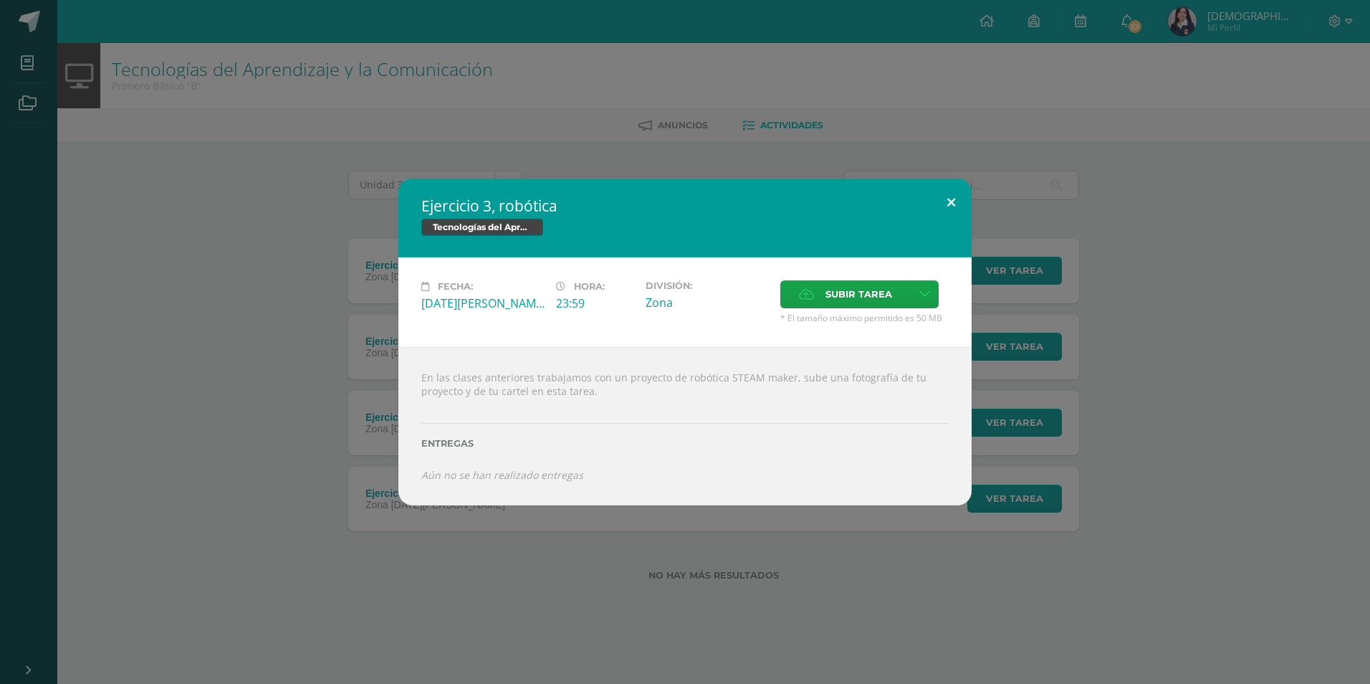
click at [938, 196] on button at bounding box center [951, 202] width 41 height 49
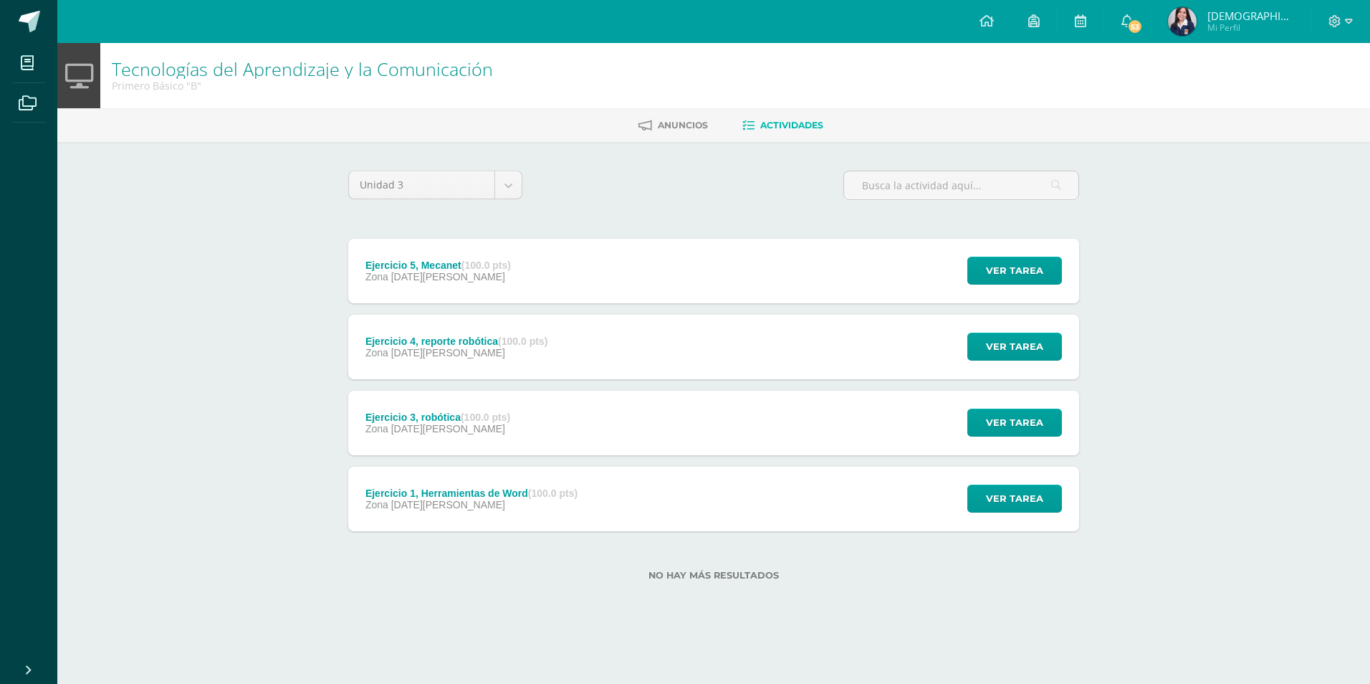
click at [644, 365] on div "Ejercicio 4, reporte robótica (100.0 pts) Zona [DATE][PERSON_NAME] Ver tarea Ej…" at bounding box center [713, 347] width 731 height 64
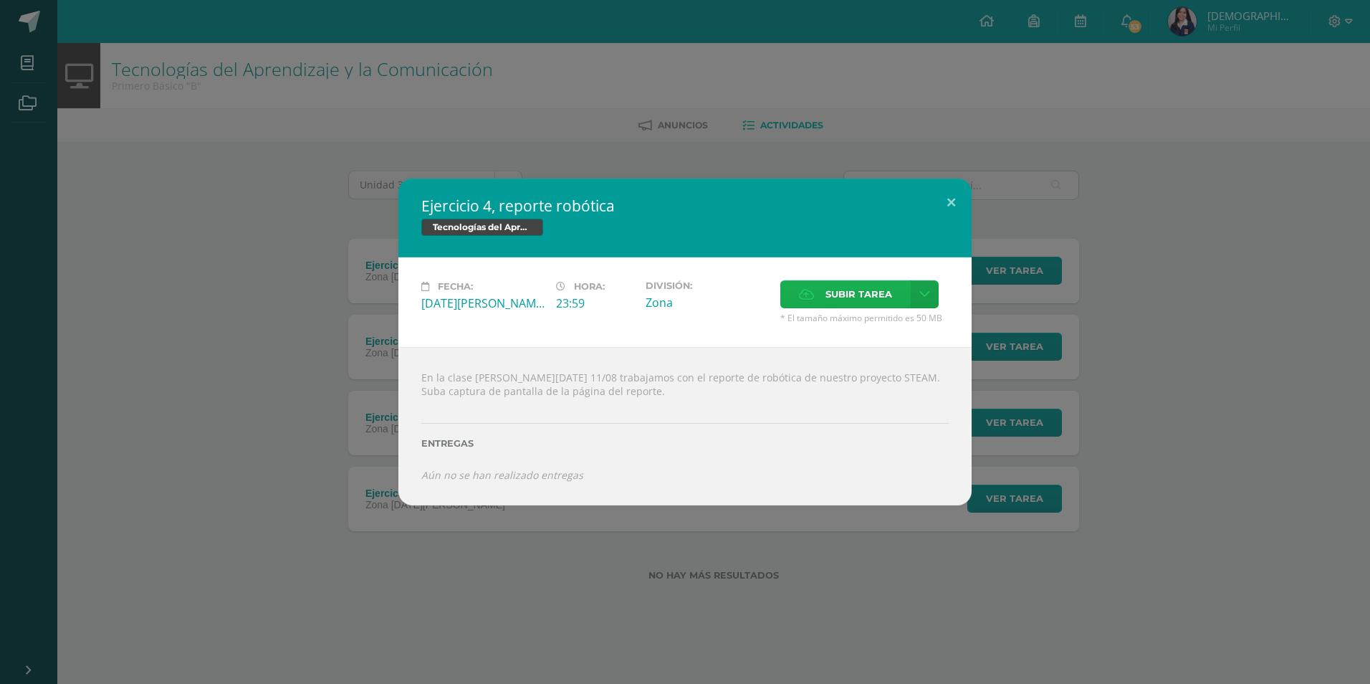
click at [858, 288] on span "Subir tarea" at bounding box center [858, 294] width 67 height 27
click at [0, 0] on input "Subir tarea" at bounding box center [0, 0] width 0 height 0
click at [888, 300] on span "Subir tarea" at bounding box center [858, 294] width 67 height 27
click at [0, 0] on input "Subir tarea" at bounding box center [0, 0] width 0 height 0
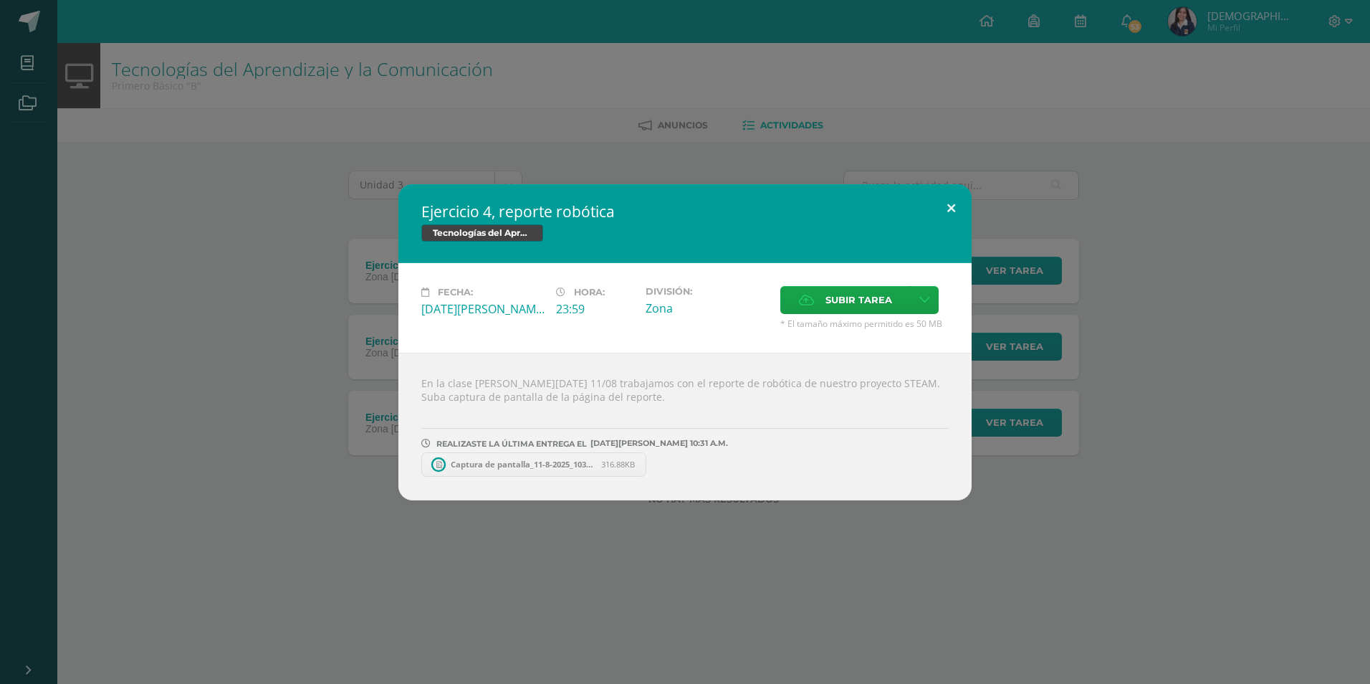
click at [951, 204] on button at bounding box center [951, 208] width 41 height 49
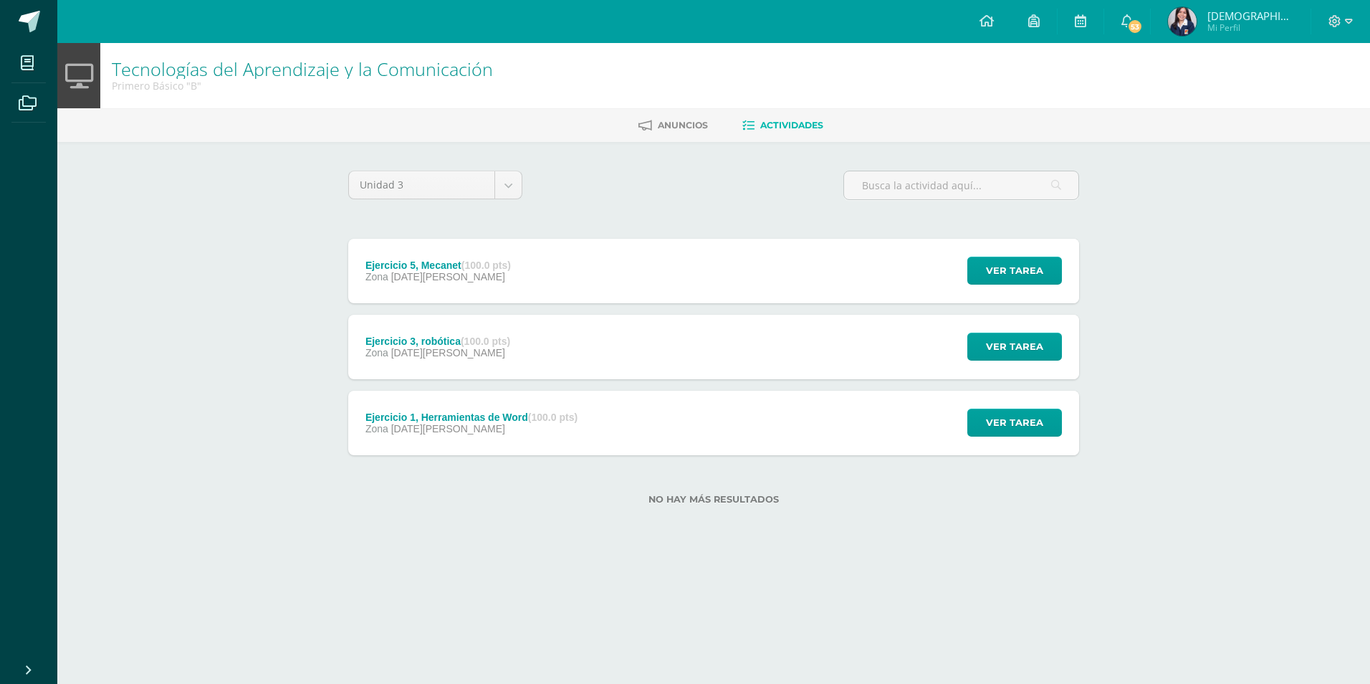
click at [676, 260] on div "Ejercicio 5, Mecanet (100.0 pts) Zona [DATE][PERSON_NAME] Ver tarea Ejercicio 5…" at bounding box center [713, 271] width 731 height 64
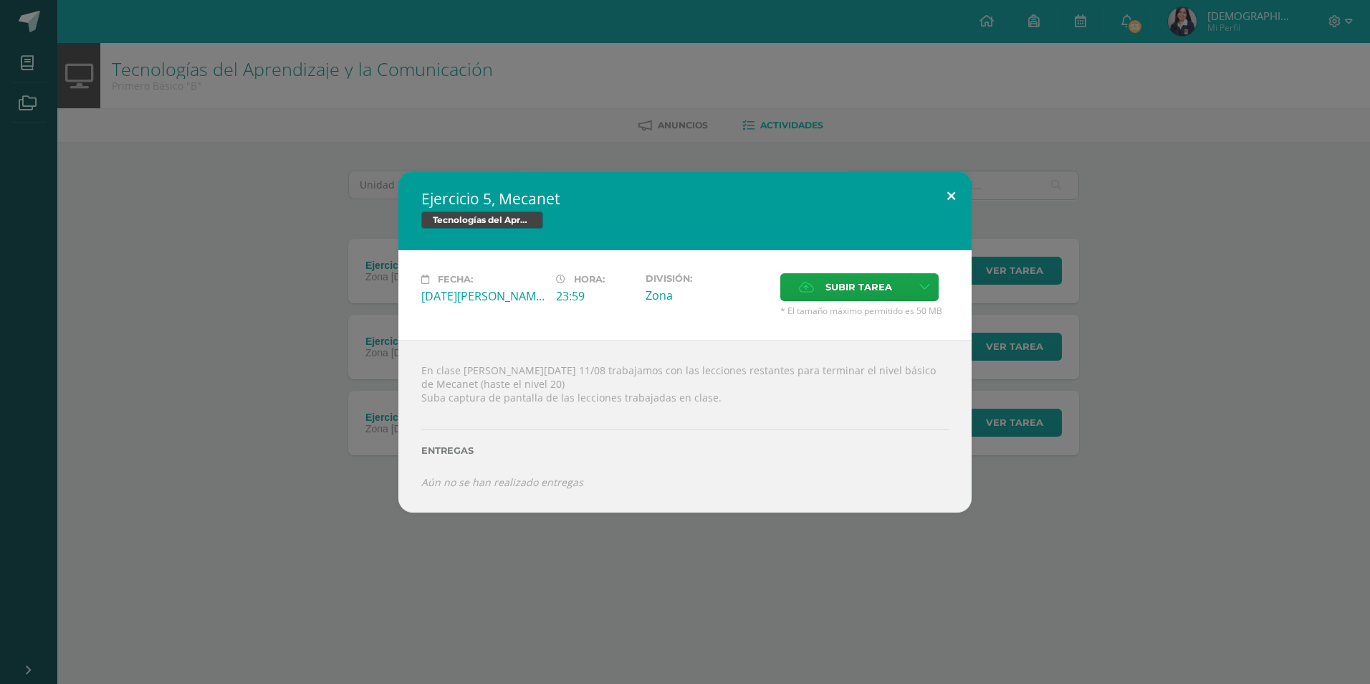
click at [953, 201] on button at bounding box center [951, 195] width 41 height 49
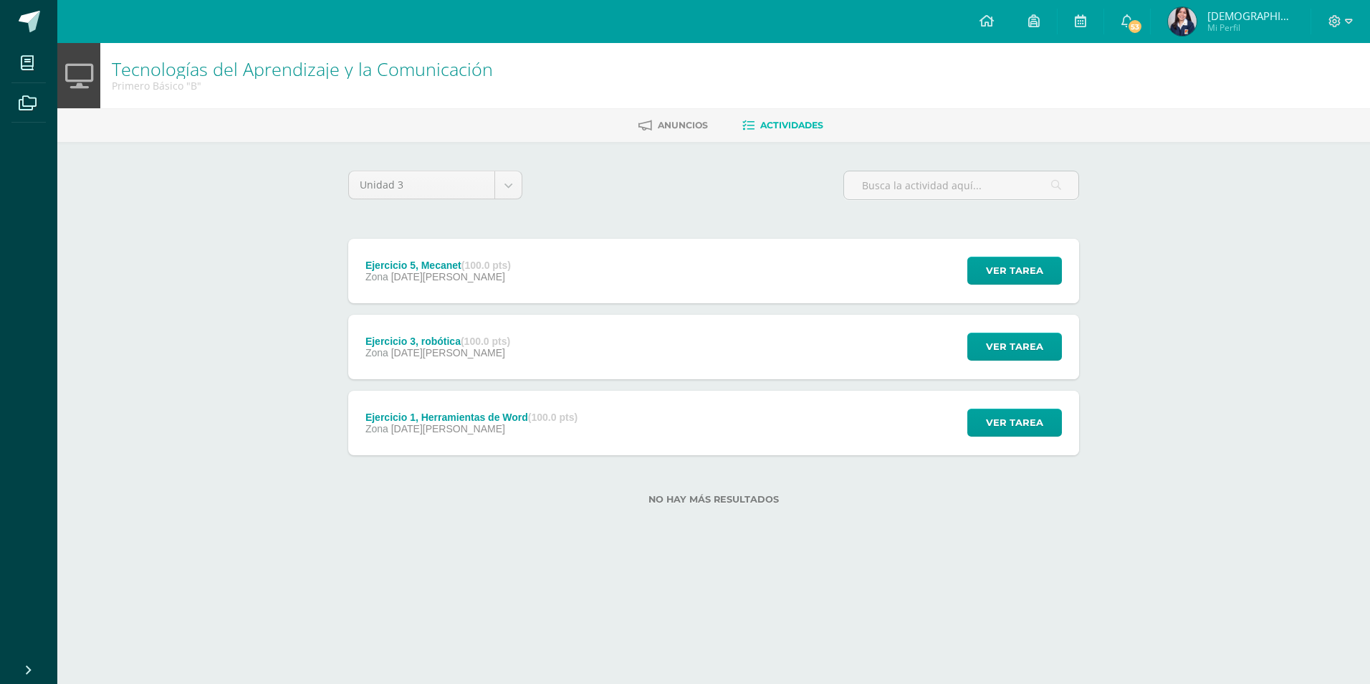
drag, startPoint x: 434, startPoint y: 276, endPoint x: 509, endPoint y: 378, distance: 127.5
click at [433, 275] on span "[DATE][PERSON_NAME]" at bounding box center [448, 276] width 114 height 11
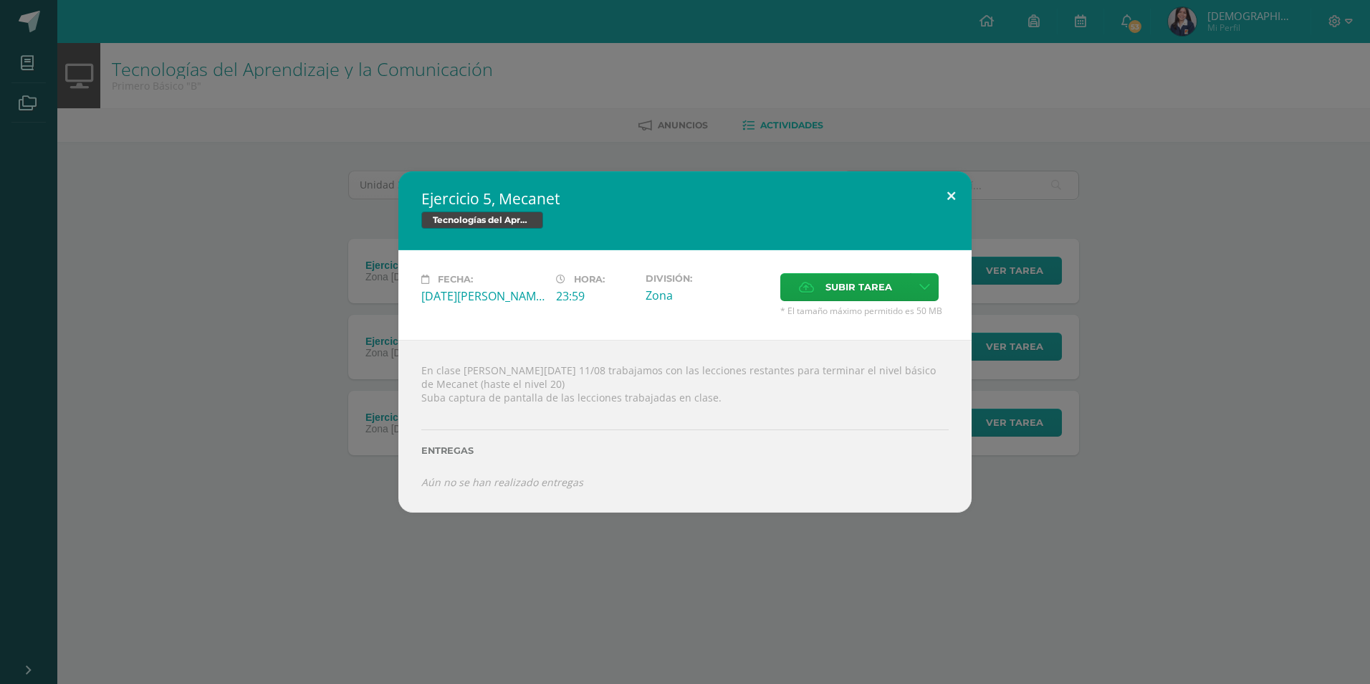
click at [948, 198] on button at bounding box center [951, 195] width 41 height 49
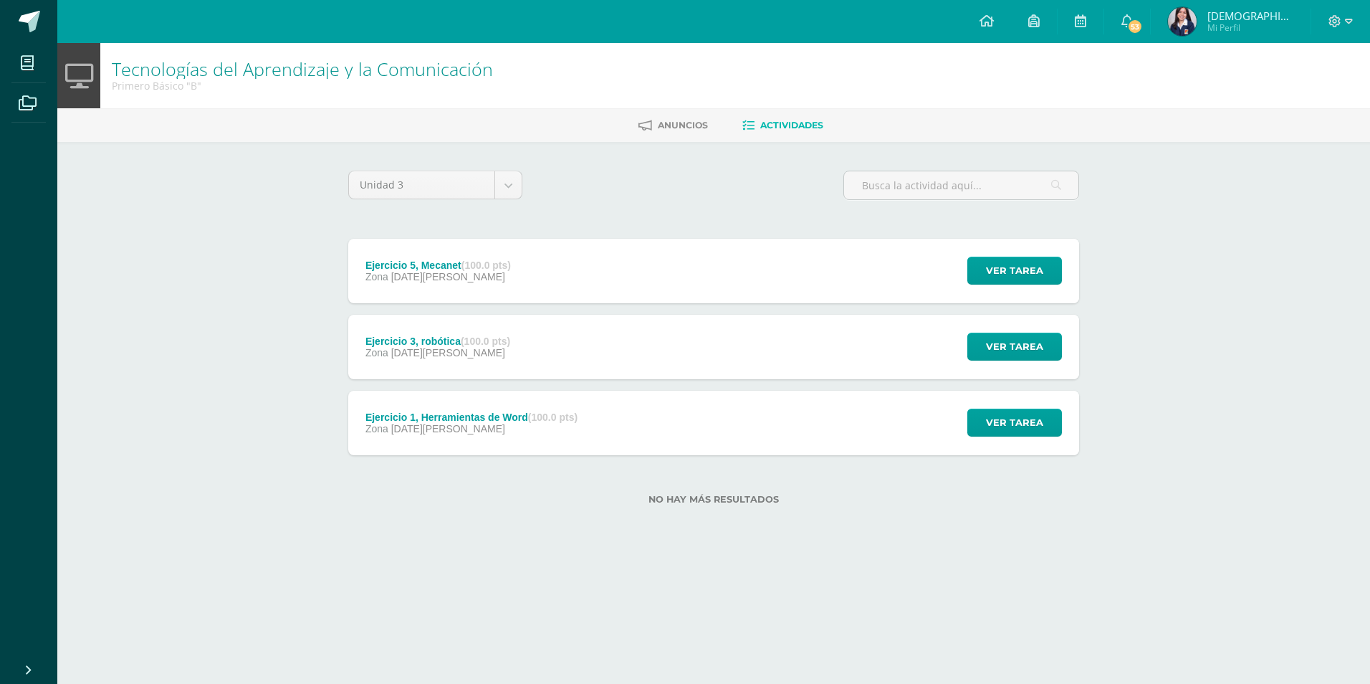
click at [573, 363] on div "Ejercicio 3, robótica (100.0 pts) Zona [DATE][PERSON_NAME] Ver tarea Ejercicio …" at bounding box center [713, 347] width 731 height 64
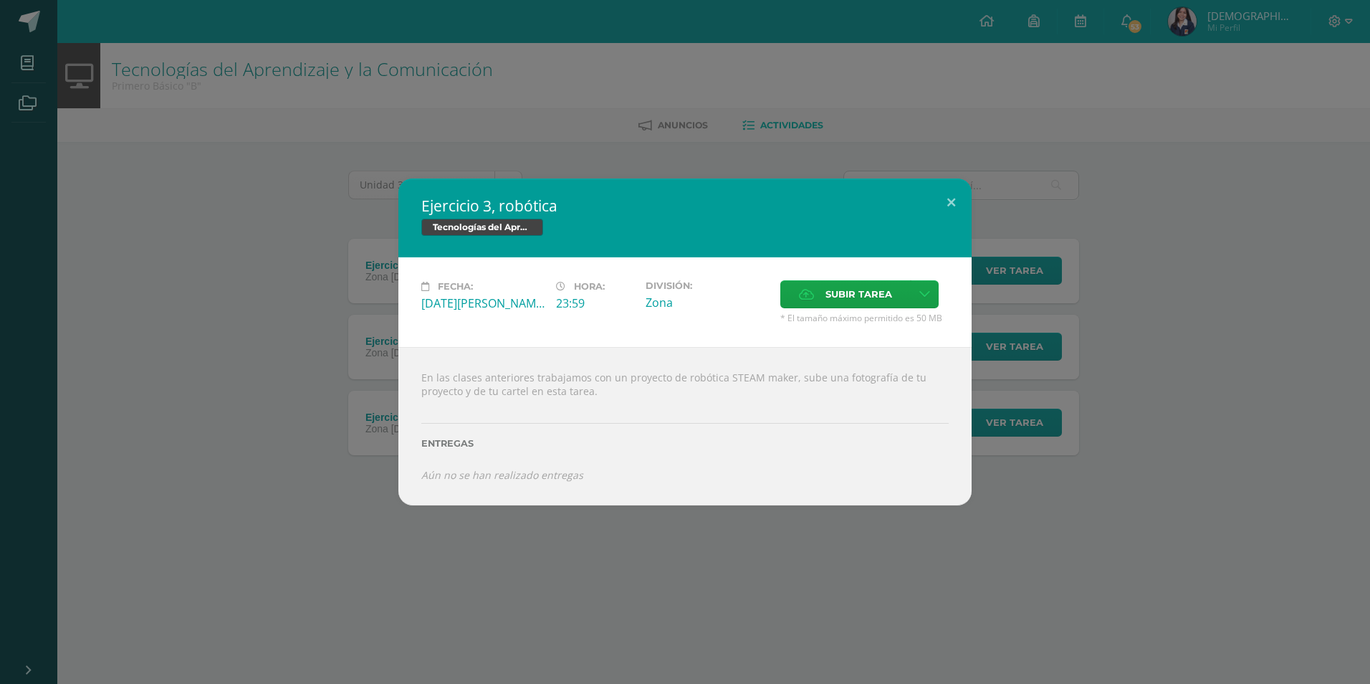
click at [930, 219] on div "Tecnologías del Aprendizaje y la Comunicación" at bounding box center [684, 229] width 527 height 21
click at [958, 192] on button at bounding box center [951, 202] width 41 height 49
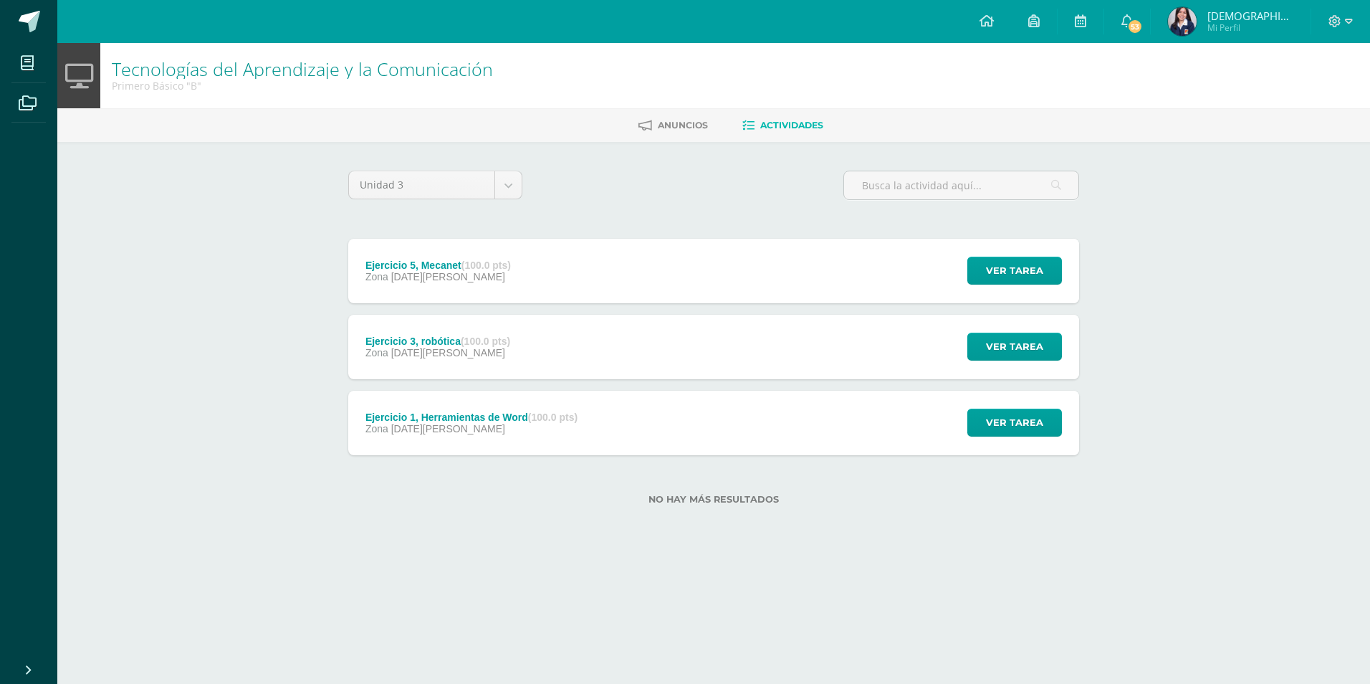
click at [573, 427] on div "Zona [DATE][PERSON_NAME]" at bounding box center [471, 428] width 212 height 11
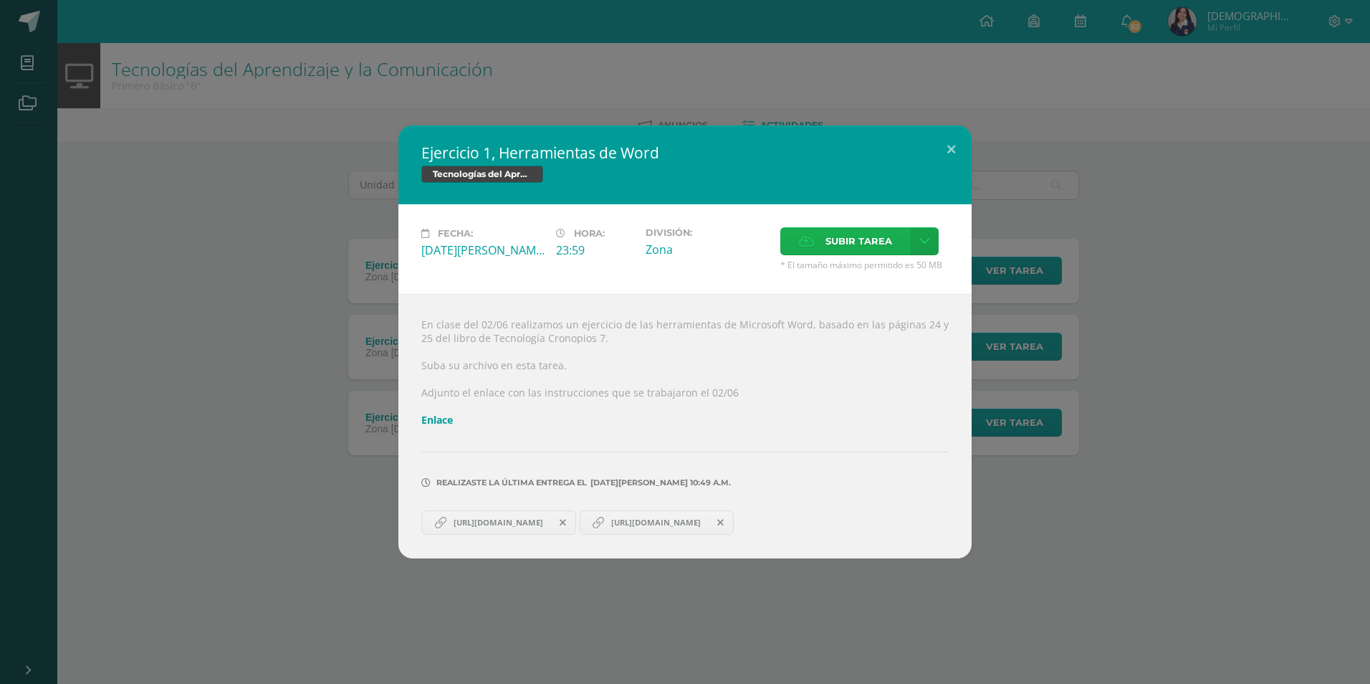
click at [895, 247] on label "Subir tarea" at bounding box center [845, 241] width 130 height 28
click at [0, 0] on input "Subir tarea" at bounding box center [0, 0] width 0 height 0
click at [949, 155] on button at bounding box center [951, 149] width 41 height 49
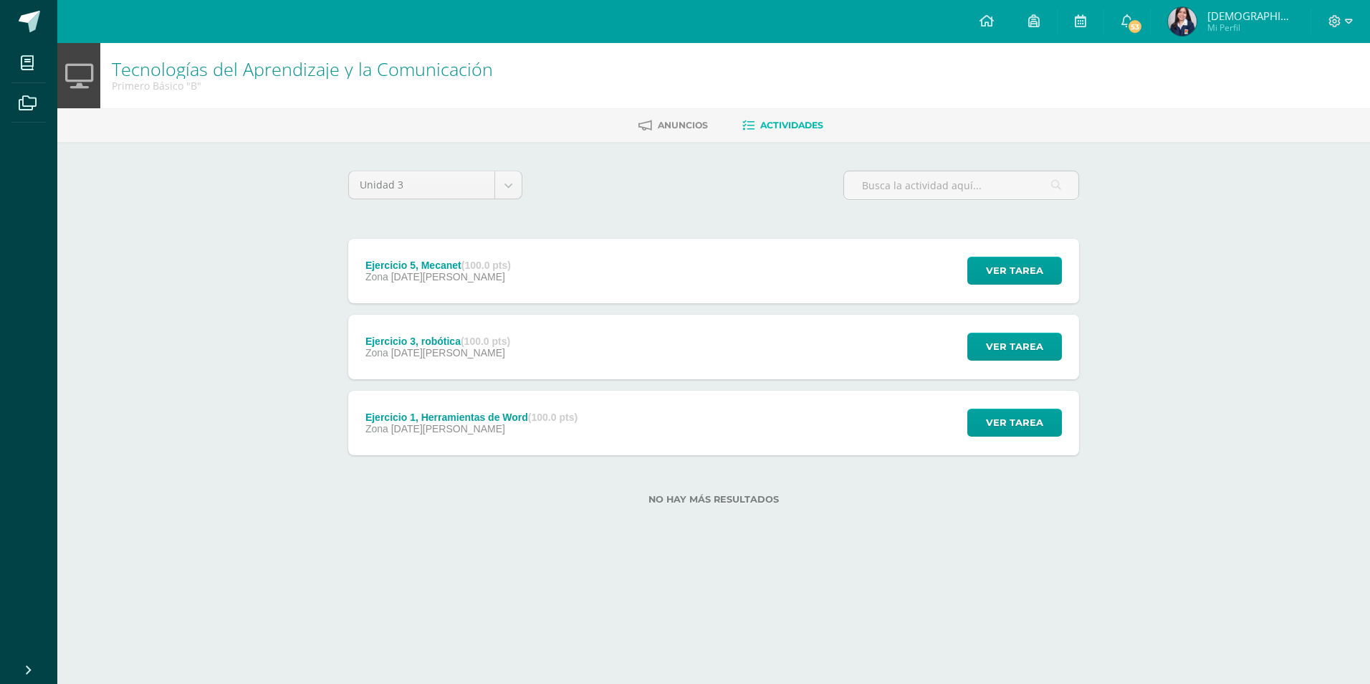
click at [490, 426] on div "Zona [DATE][PERSON_NAME]" at bounding box center [471, 428] width 212 height 11
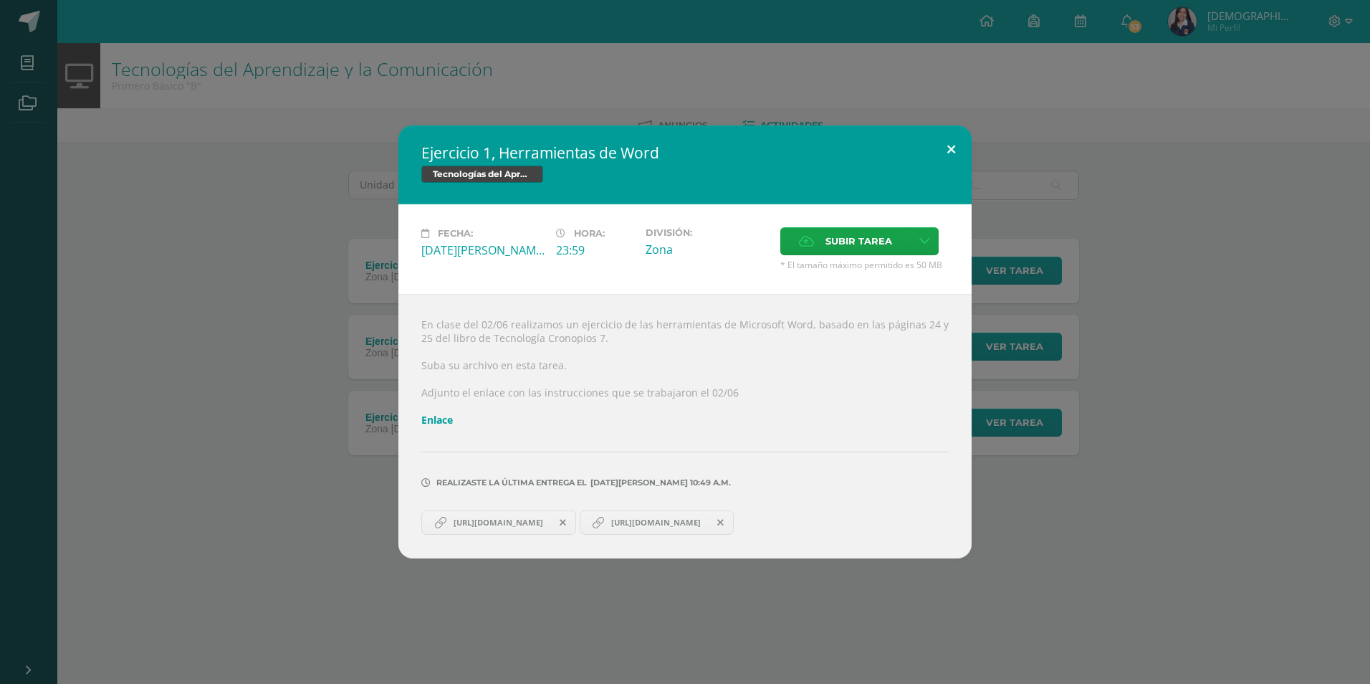
click at [951, 146] on button at bounding box center [951, 149] width 41 height 49
